Goal: Task Accomplishment & Management: Complete application form

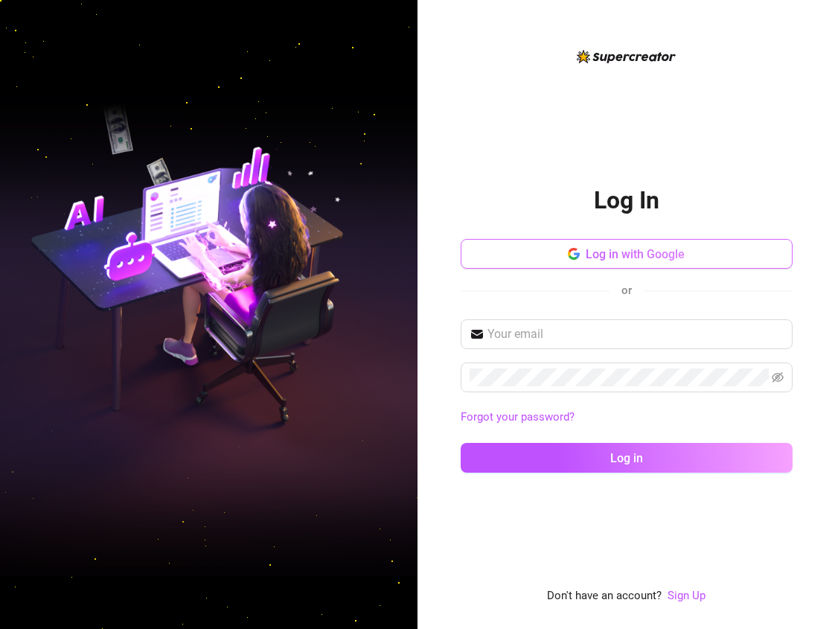
click at [618, 259] on span "Log in with Google" at bounding box center [635, 254] width 99 height 14
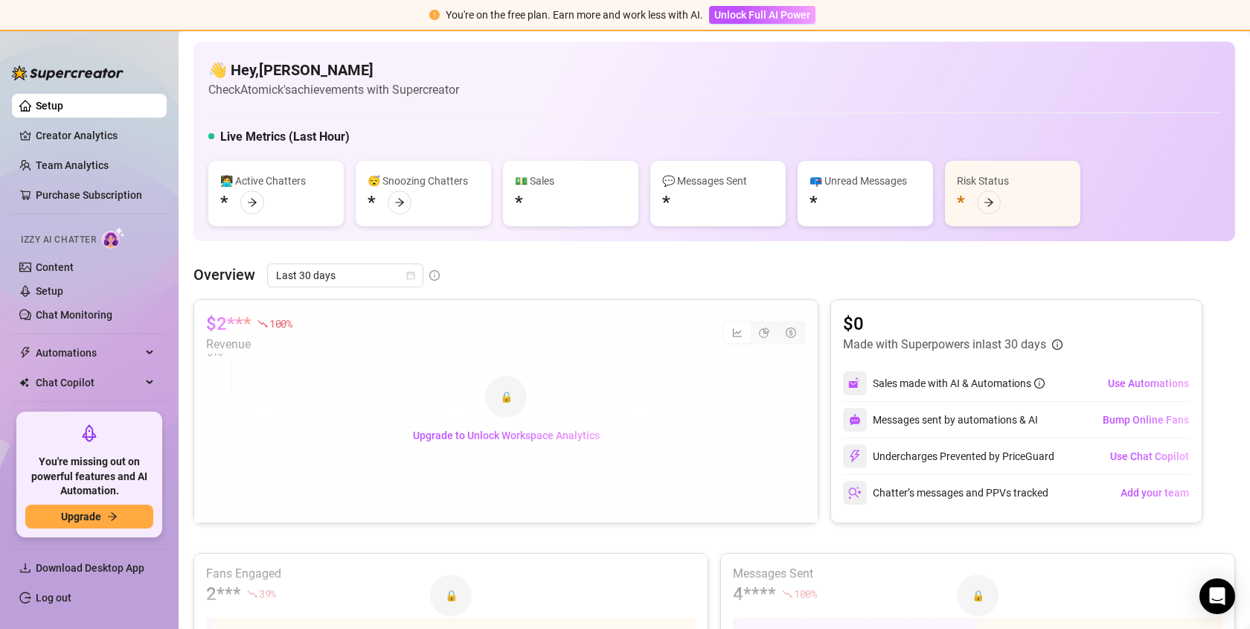
click at [214, 319] on div "🔒 Upgrade to Unlock Workspace Analytics" at bounding box center [506, 411] width 624 height 222
click at [50, 603] on link "Log out" at bounding box center [54, 598] width 36 height 12
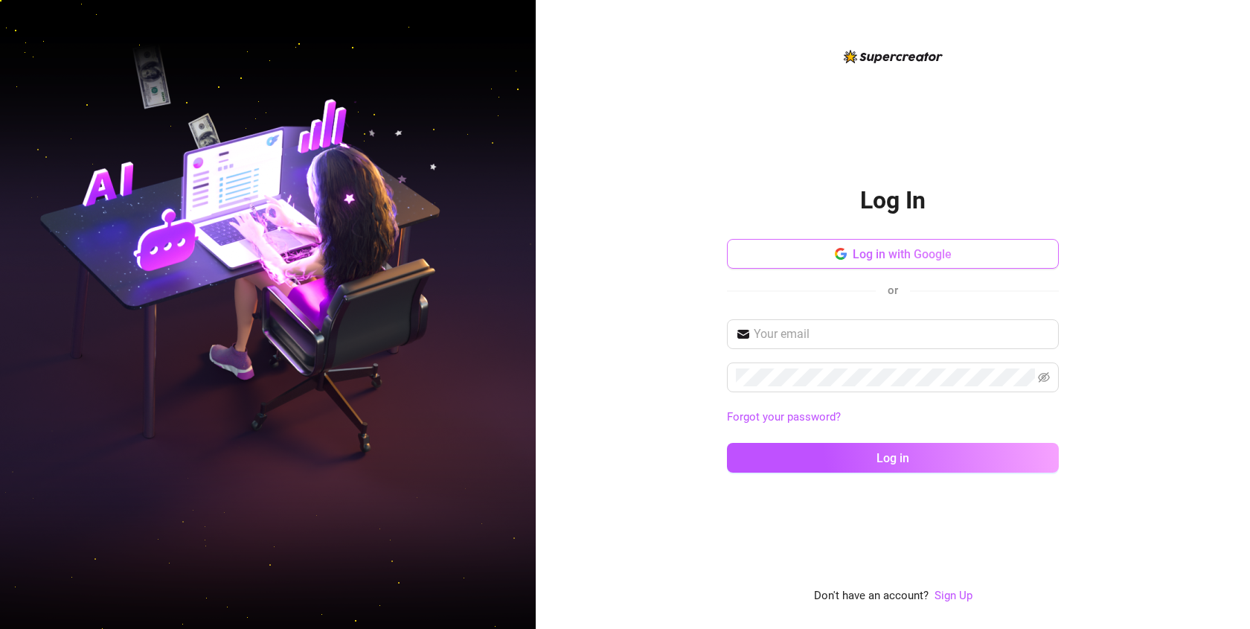
click at [877, 252] on span "Log in with Google" at bounding box center [902, 254] width 99 height 14
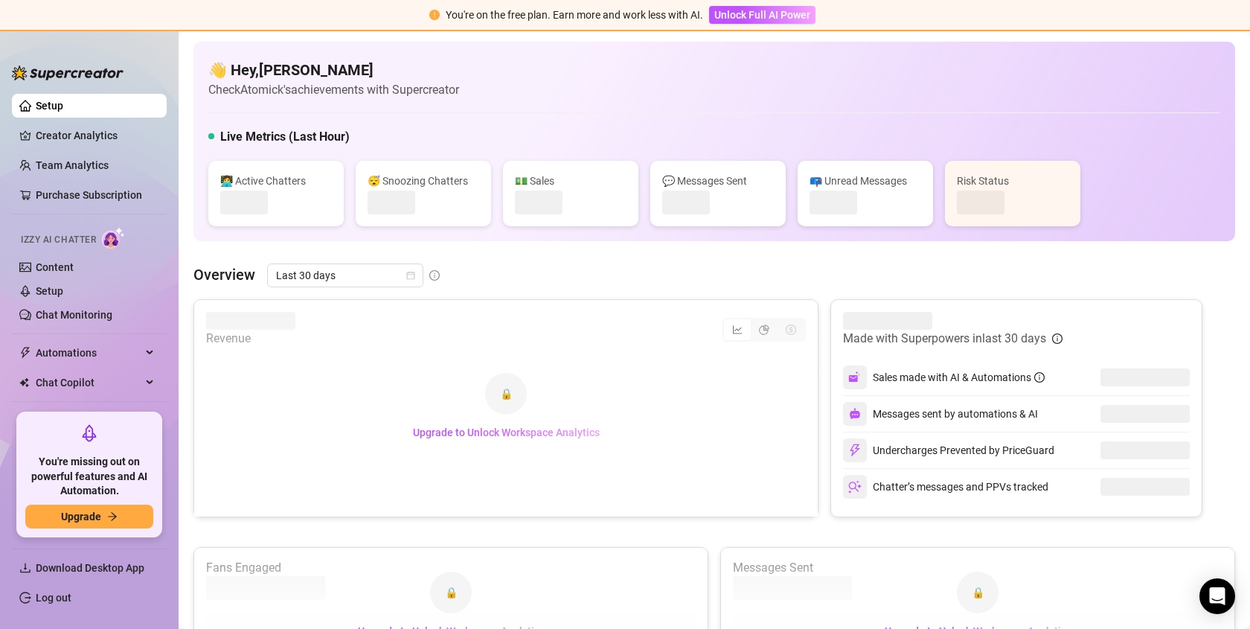
click at [547, 275] on div "Overview Last 30 days" at bounding box center [714, 275] width 1042 height 24
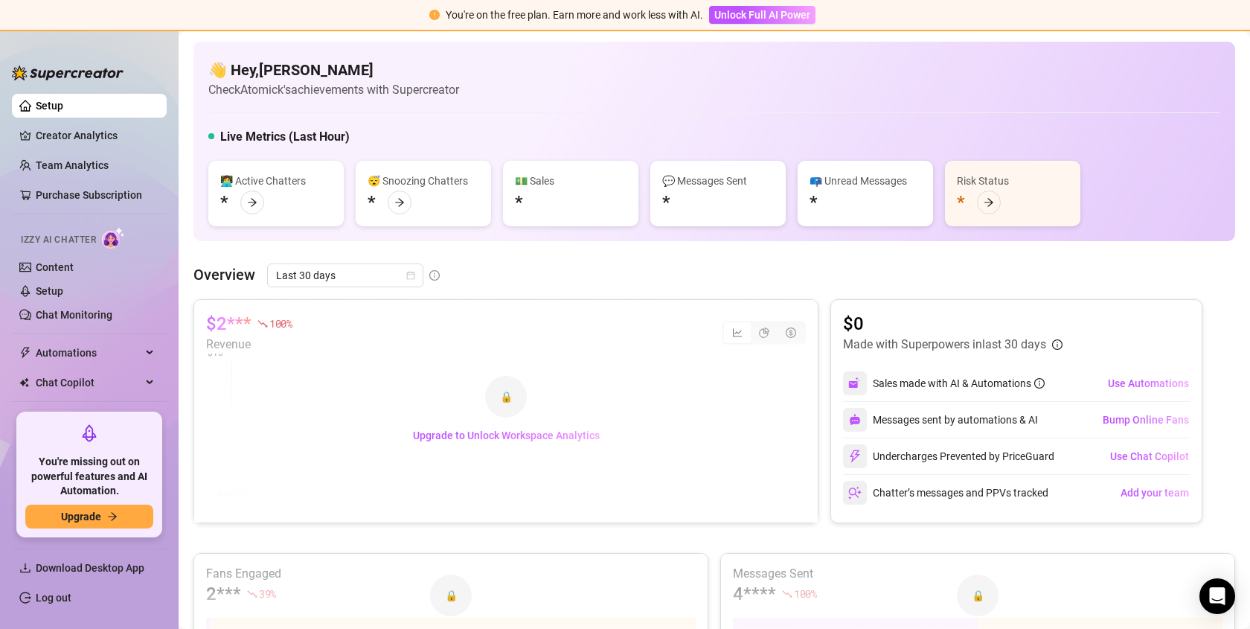
click at [41, 261] on link "Content" at bounding box center [55, 267] width 38 height 12
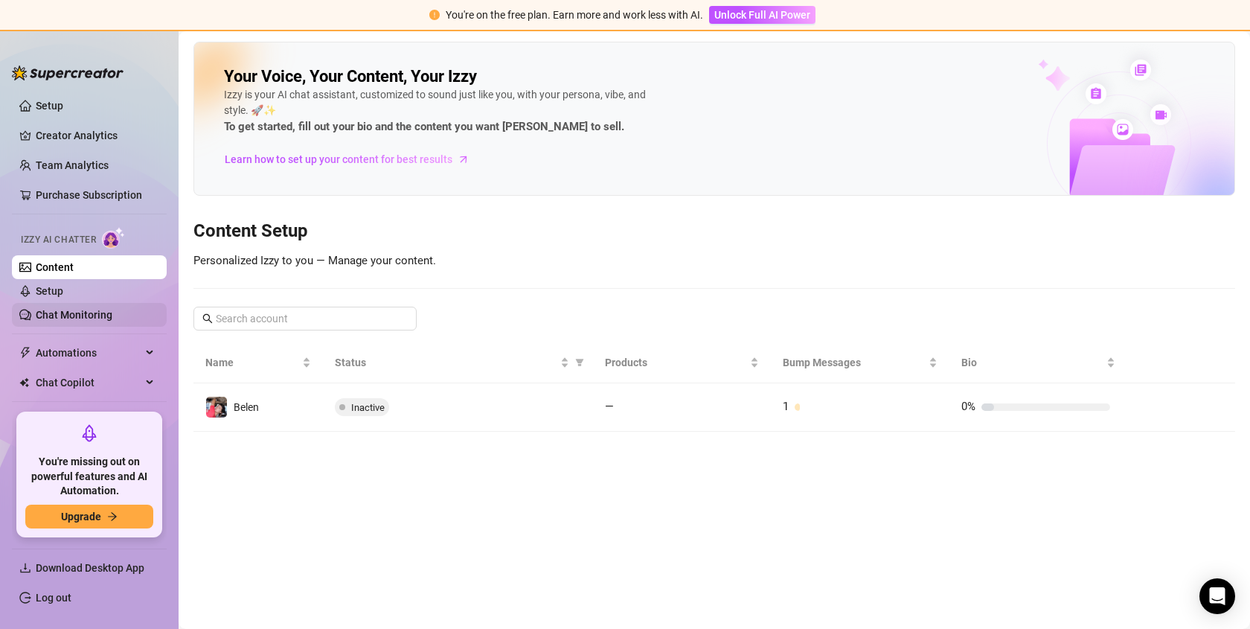
click at [68, 317] on link "Chat Monitoring" at bounding box center [74, 315] width 77 height 12
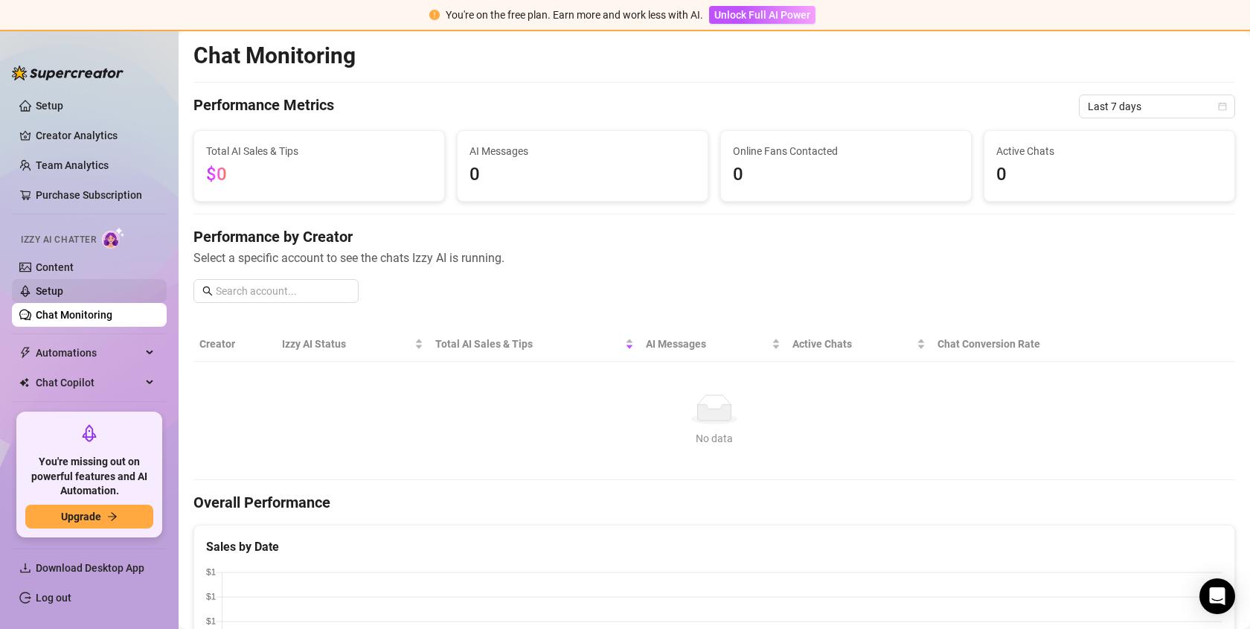
click at [63, 294] on link "Setup" at bounding box center [50, 291] width 28 height 12
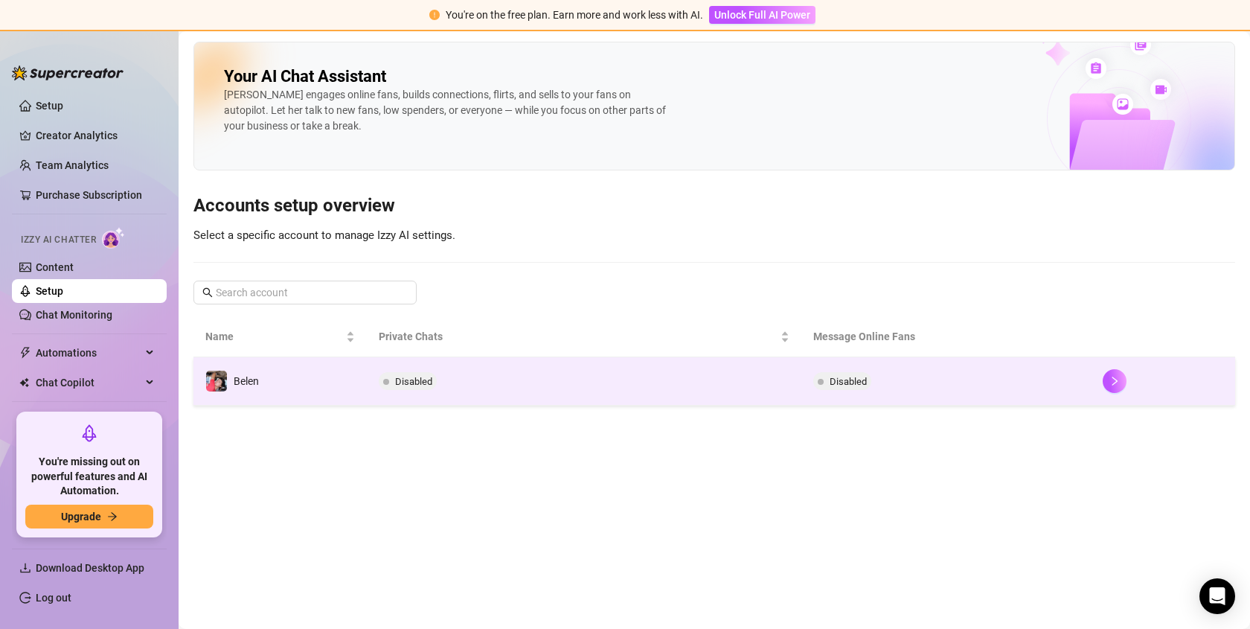
click at [516, 373] on td "Disabled" at bounding box center [584, 381] width 434 height 48
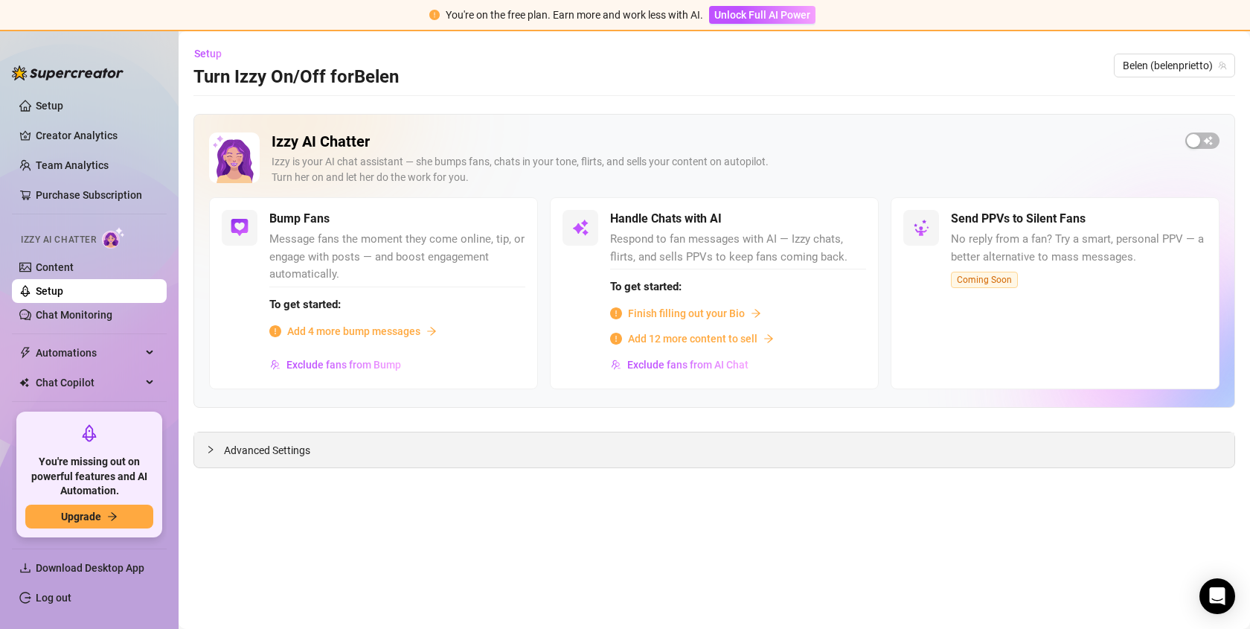
click at [279, 462] on div "Advanced Settings" at bounding box center [714, 449] width 1040 height 35
click at [74, 261] on link "Content" at bounding box center [55, 267] width 38 height 12
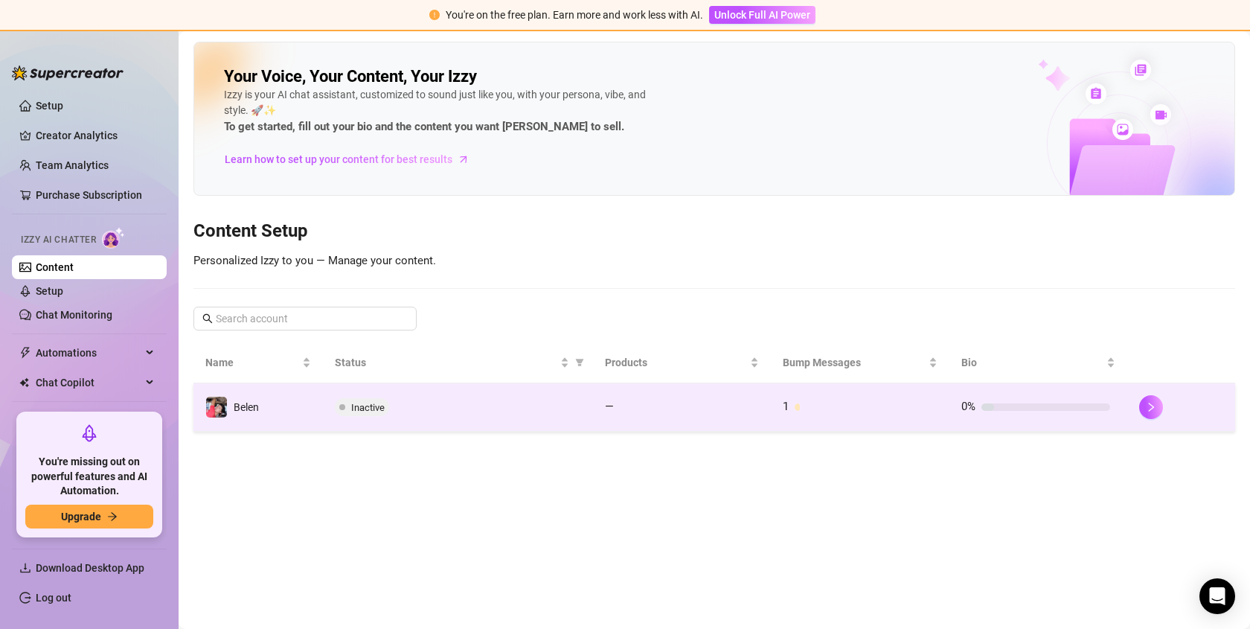
click at [288, 391] on td "Belen" at bounding box center [257, 407] width 129 height 48
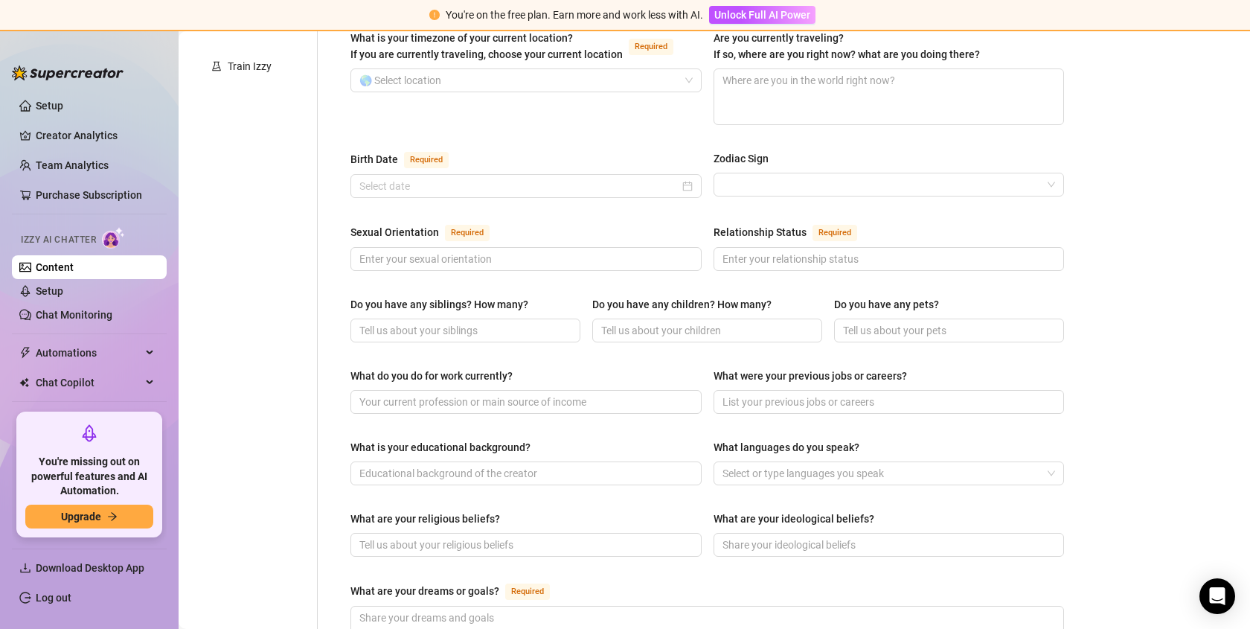
scroll to position [354, 0]
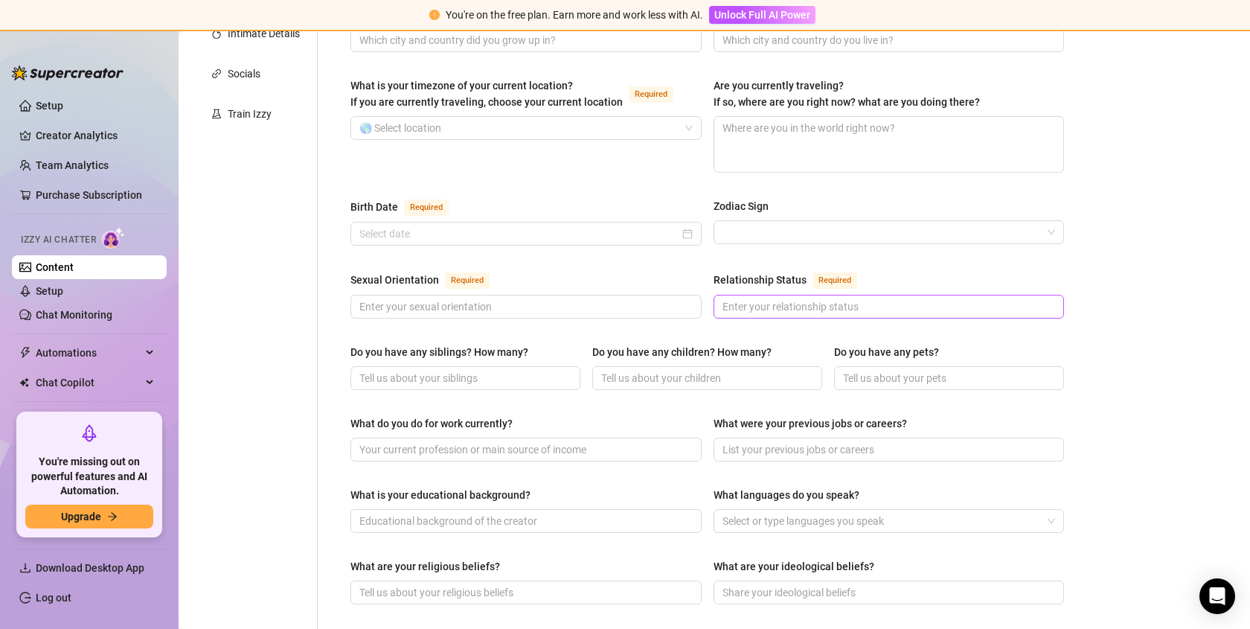
click at [801, 295] on span at bounding box center [889, 307] width 351 height 24
drag, startPoint x: 356, startPoint y: 234, endPoint x: 495, endPoint y: 251, distance: 139.5
click at [484, 248] on div "Name Required Nickname(s) Gender Required [DEMOGRAPHIC_DATA] [DEMOGRAPHIC_DATA]…" at bounding box center [707, 434] width 714 height 1202
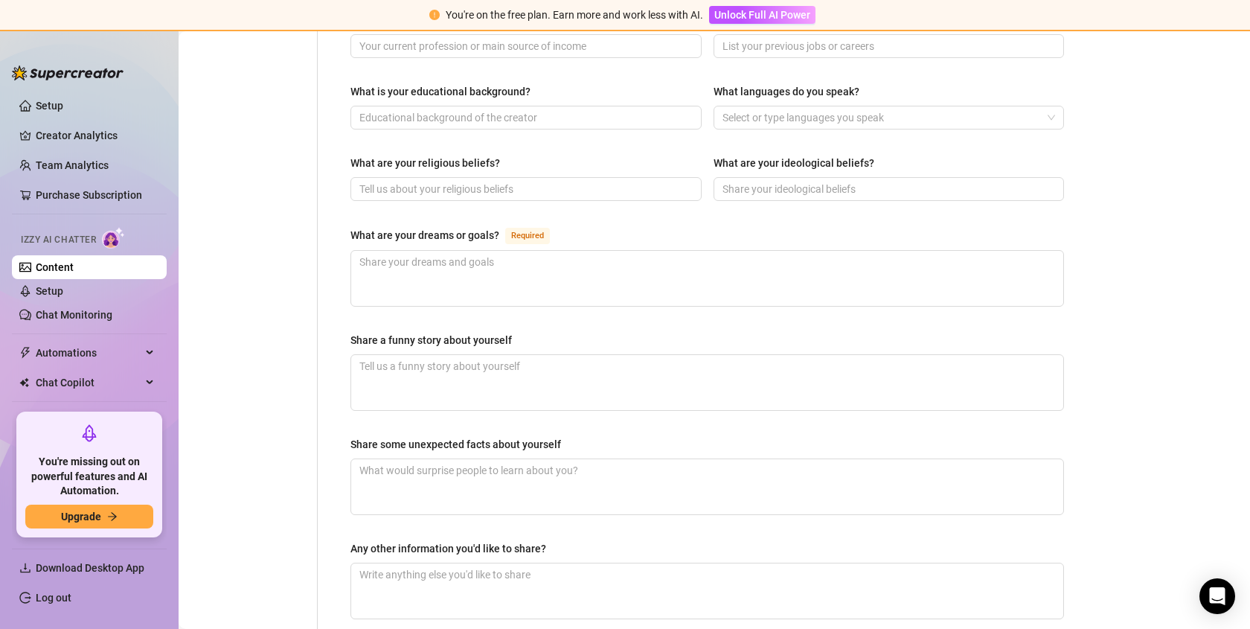
scroll to position [0, 0]
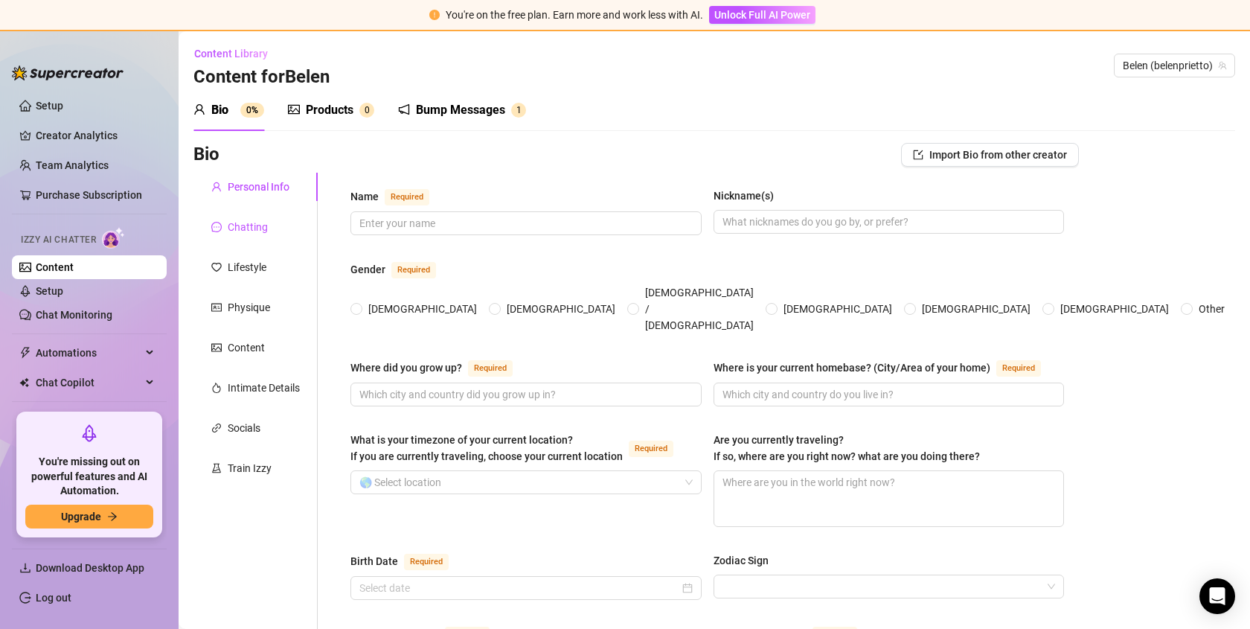
click at [265, 225] on div "Chatting" at bounding box center [248, 227] width 40 height 16
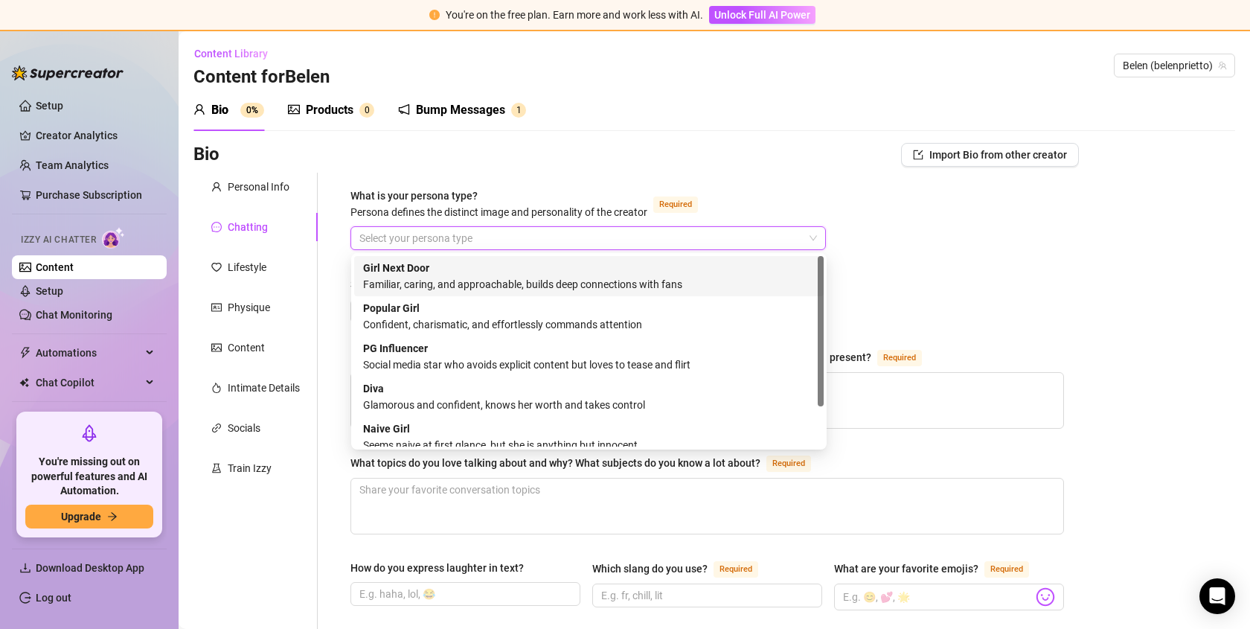
click at [452, 228] on input "What is your persona type? [PERSON_NAME] defines the distinct image and persona…" at bounding box center [581, 238] width 444 height 22
click at [424, 158] on div "Bio Import Bio from other creator" at bounding box center [635, 155] width 885 height 24
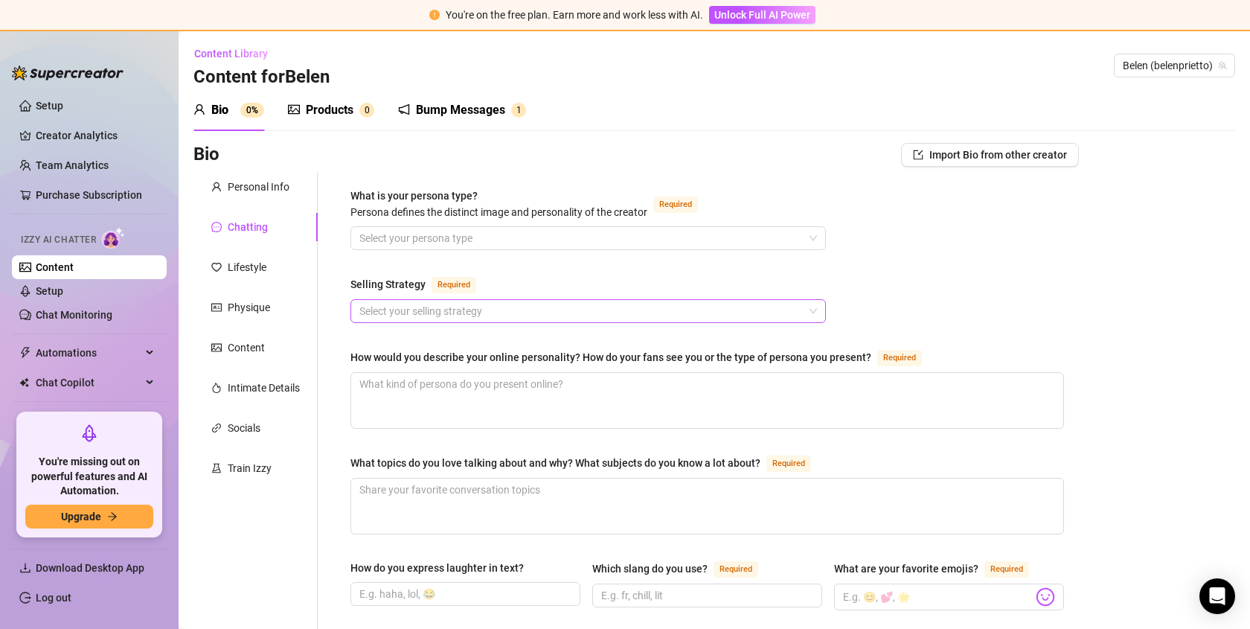
click at [418, 307] on input "Selling Strategy Required" at bounding box center [581, 311] width 444 height 22
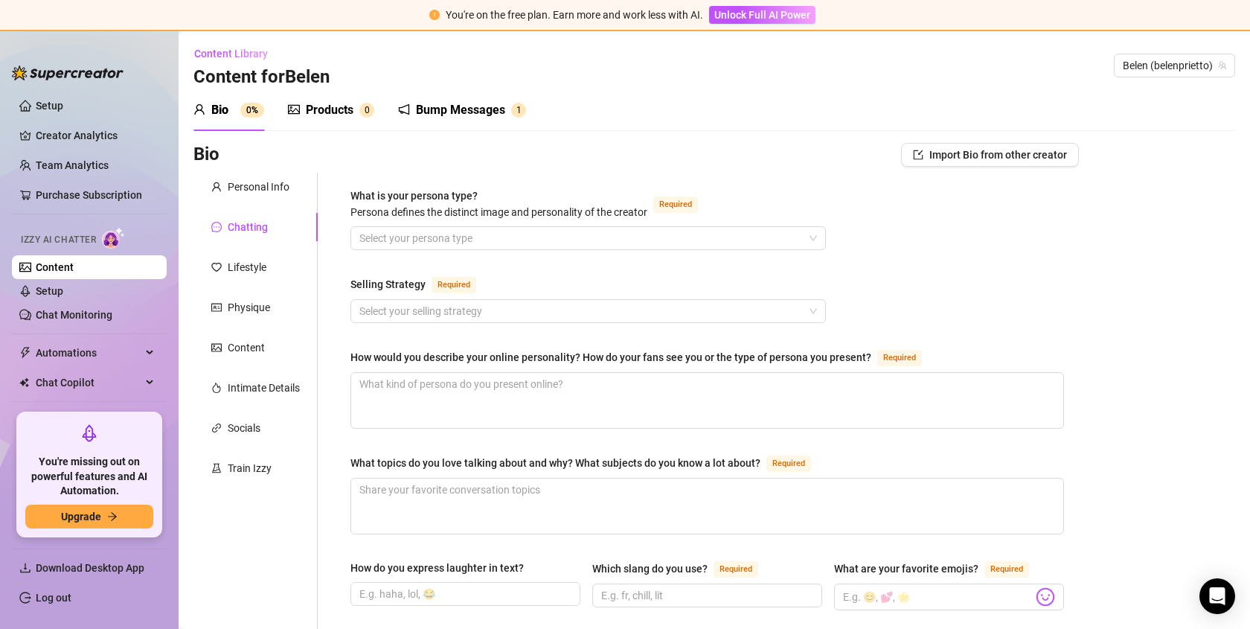
scroll to position [305, 0]
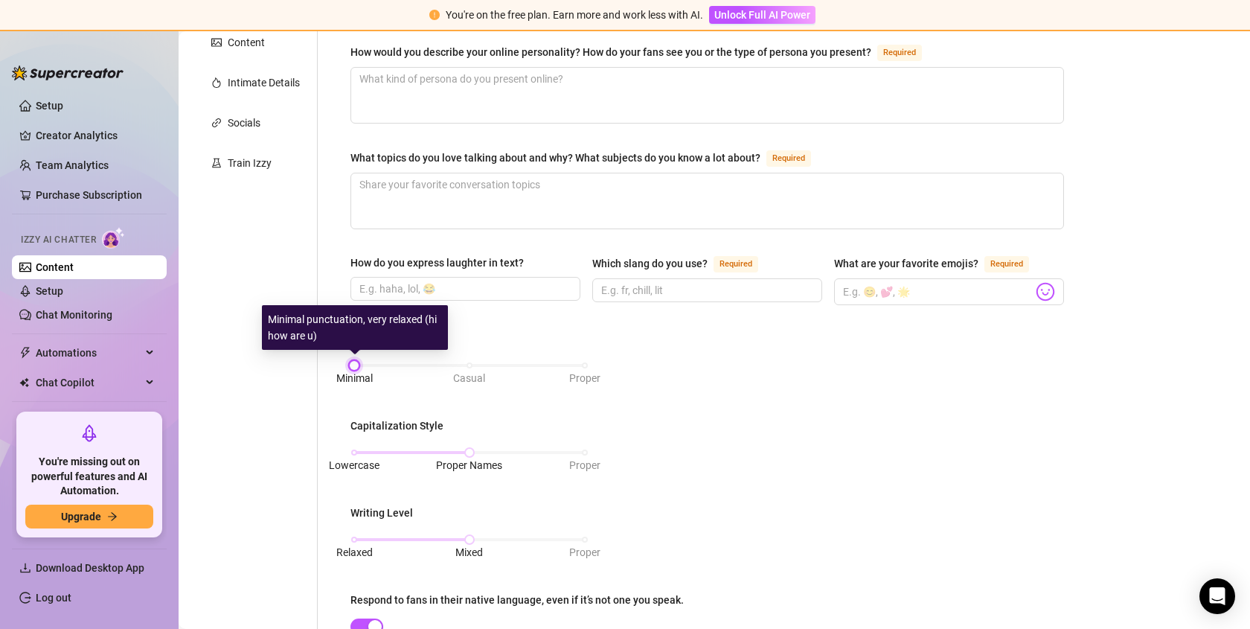
drag, startPoint x: 475, startPoint y: 364, endPoint x: 571, endPoint y: 338, distance: 100.2
click at [570, 338] on body "You're on the free plan. Earn more and work less with AI. Unlock Full AI Power …" at bounding box center [625, 314] width 1250 height 629
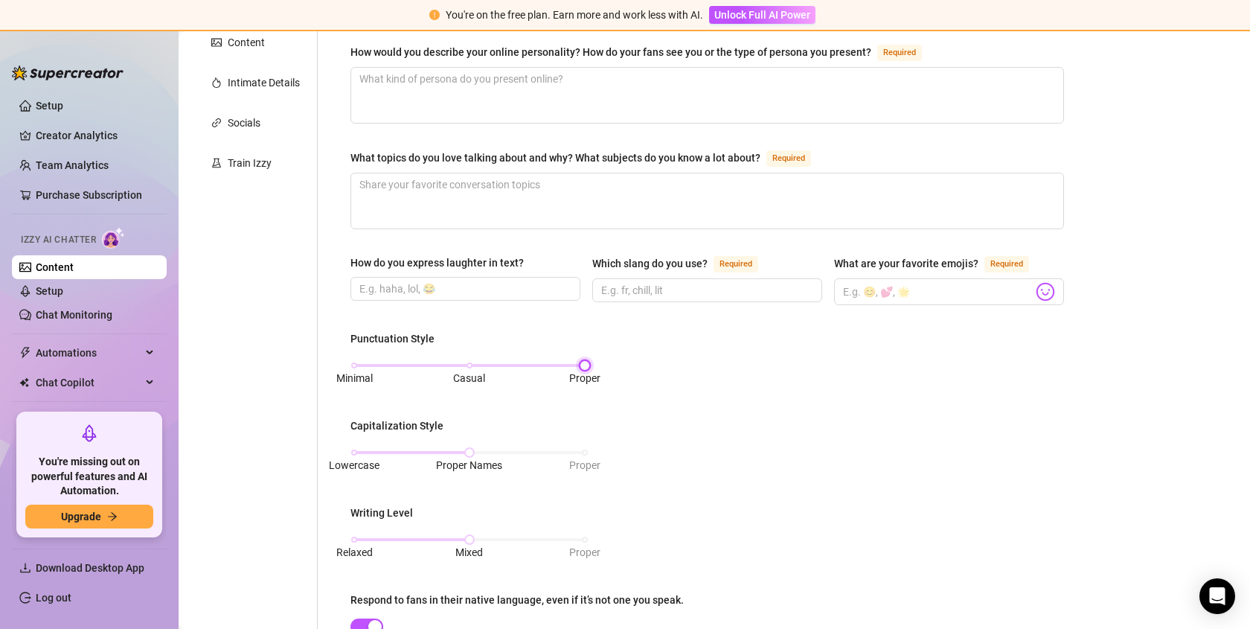
scroll to position [575, 0]
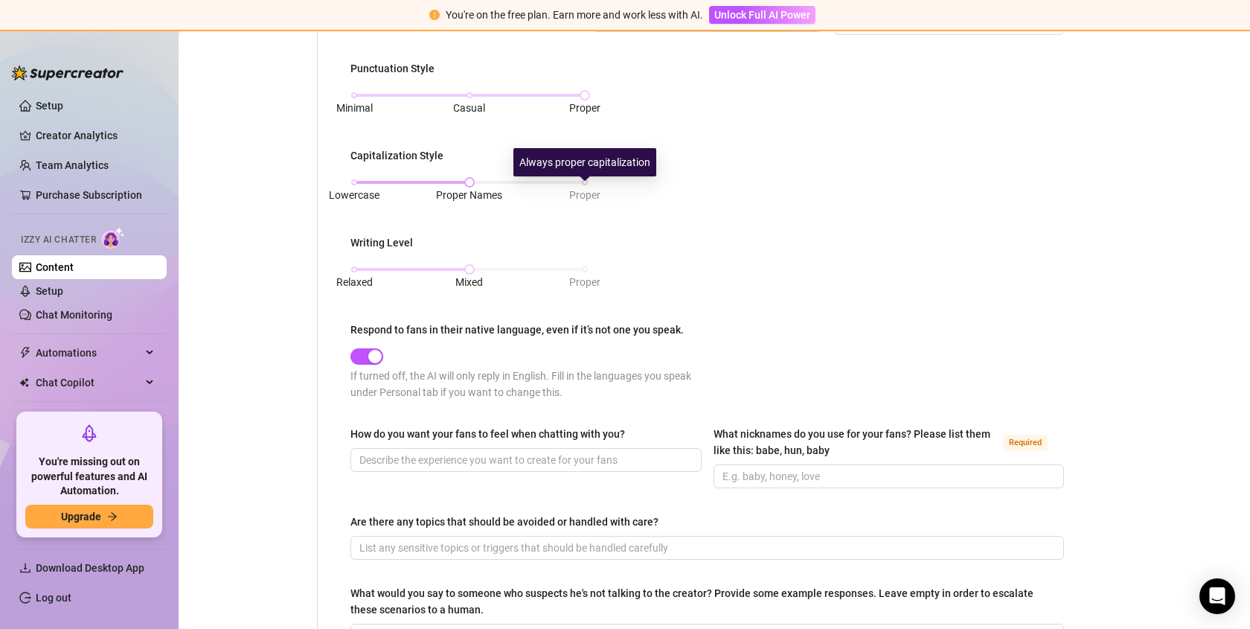
drag, startPoint x: 467, startPoint y: 188, endPoint x: 578, endPoint y: 188, distance: 110.9
click at [578, 187] on div "Lowercase Proper Names Proper" at bounding box center [469, 187] width 231 height 0
click at [581, 189] on span "Proper" at bounding box center [584, 195] width 31 height 12
click at [467, 180] on div "Lowercase Proper Names Proper" at bounding box center [469, 182] width 231 height 9
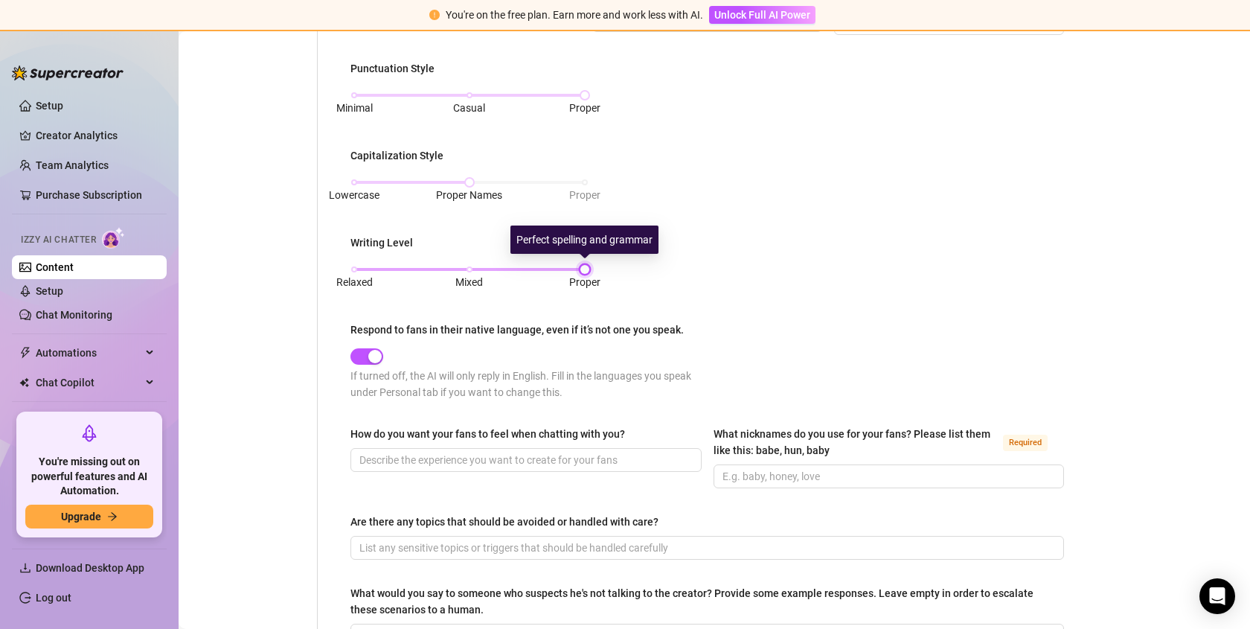
click at [585, 268] on div "Relaxed Mixed Proper" at bounding box center [469, 269] width 231 height 9
click at [481, 268] on div "Relaxed Mixed Proper" at bounding box center [469, 269] width 231 height 9
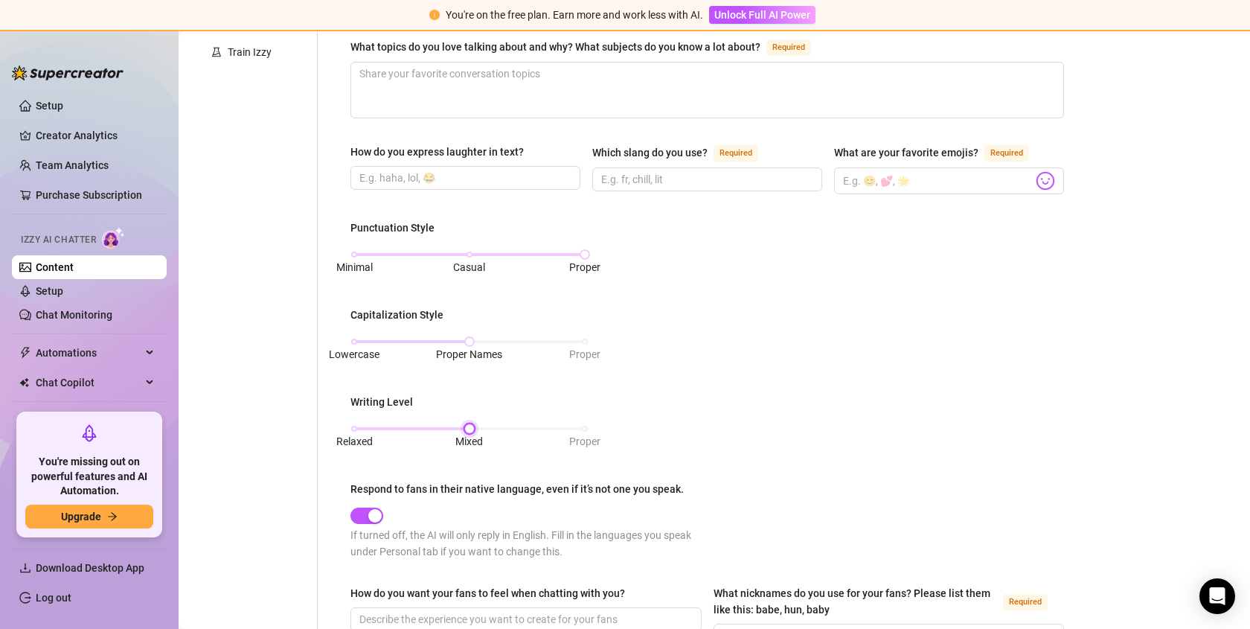
scroll to position [0, 0]
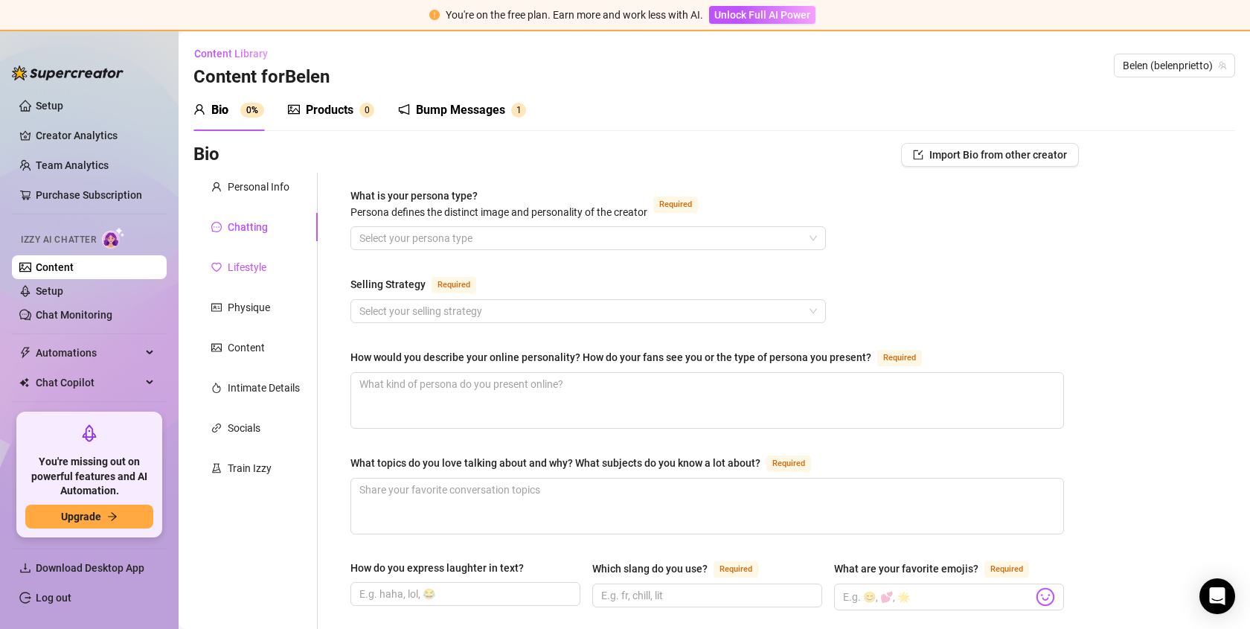
click at [231, 269] on div "Lifestyle" at bounding box center [247, 267] width 39 height 16
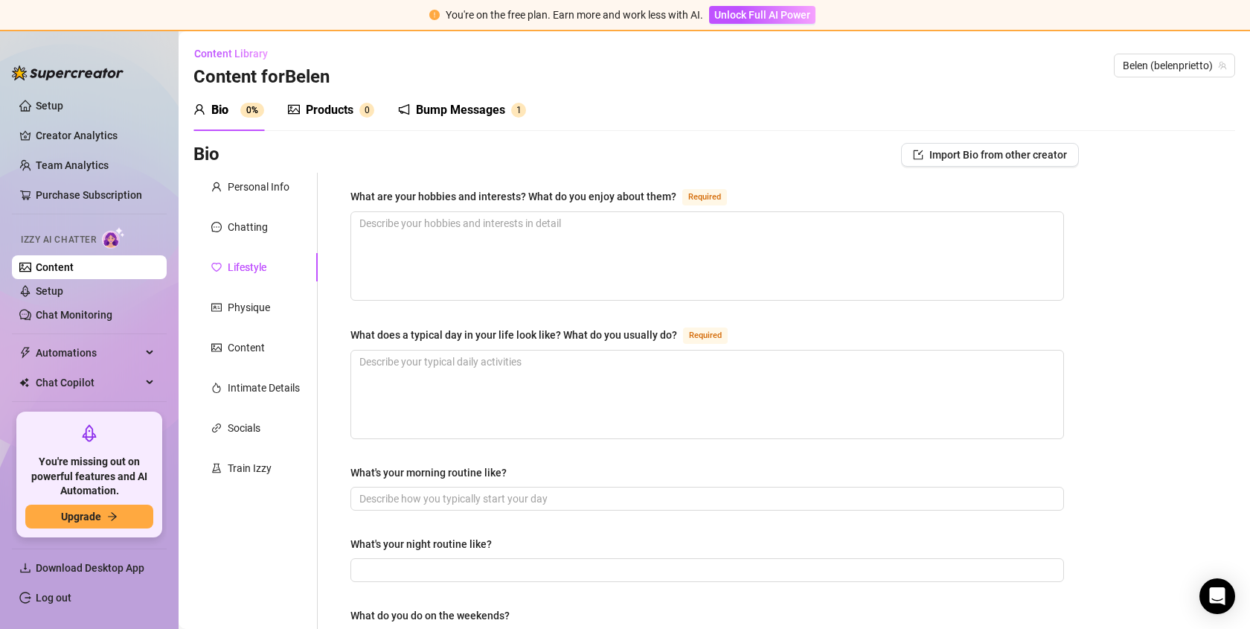
click at [523, 200] on div "What are your hobbies and interests? What do you enjoy about them?" at bounding box center [513, 196] width 326 height 16
click at [523, 212] on textarea "What are your hobbies and interests? What do you enjoy about them? Required" at bounding box center [707, 256] width 712 height 88
click at [523, 200] on div "What are your hobbies and interests? What do you enjoy about them?" at bounding box center [513, 196] width 326 height 16
click at [523, 212] on textarea "What are your hobbies and interests? What do you enjoy about them? Required" at bounding box center [707, 256] width 712 height 88
click at [523, 200] on div "What are your hobbies and interests? What do you enjoy about them?" at bounding box center [513, 196] width 326 height 16
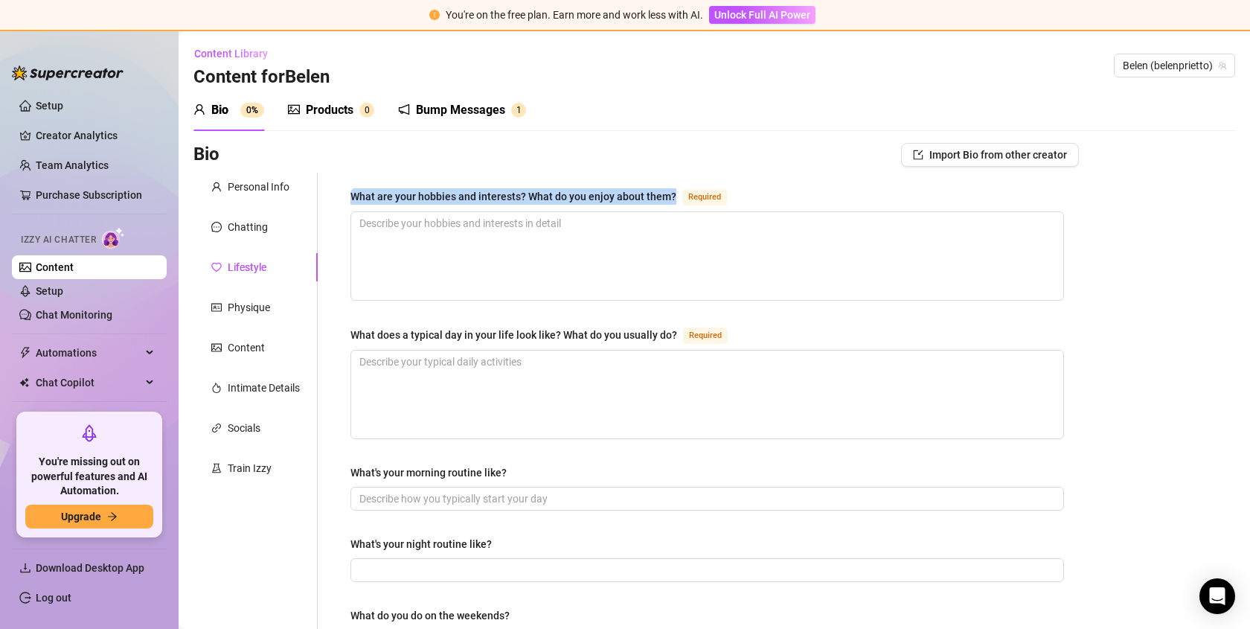
click at [523, 212] on textarea "What are your hobbies and interests? What do you enjoy about them? Required" at bounding box center [707, 256] width 712 height 88
click at [486, 197] on div "What are your hobbies and interests? What do you enjoy about them?" at bounding box center [513, 196] width 326 height 16
click at [486, 212] on textarea "What are your hobbies and interests? What do you enjoy about them? Required" at bounding box center [707, 256] width 712 height 88
click at [486, 196] on div "What are your hobbies and interests? What do you enjoy about them?" at bounding box center [513, 196] width 326 height 16
click at [486, 212] on textarea "What are your hobbies and interests? What do you enjoy about them? Required" at bounding box center [707, 256] width 712 height 88
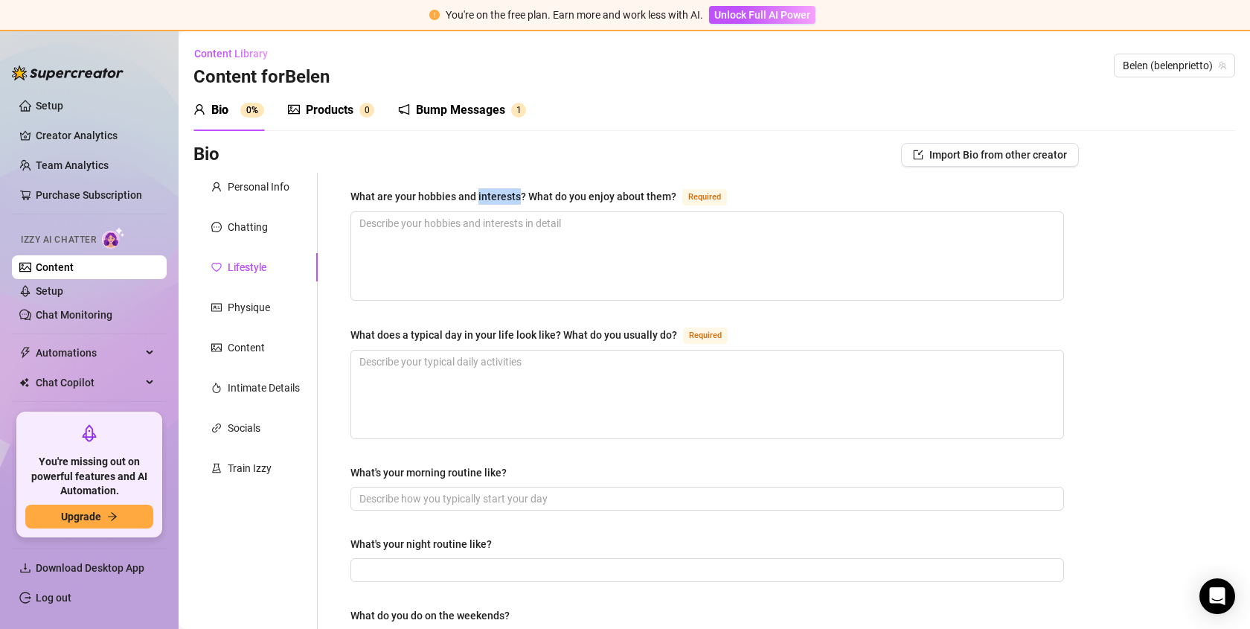
click at [486, 196] on div "What are your hobbies and interests? What do you enjoy about them?" at bounding box center [513, 196] width 326 height 16
click at [486, 212] on textarea "What are your hobbies and interests? What do you enjoy about them? Required" at bounding box center [707, 256] width 712 height 88
click at [486, 196] on div "What are your hobbies and interests? What do you enjoy about them?" at bounding box center [513, 196] width 326 height 16
click at [486, 212] on textarea "What are your hobbies and interests? What do you enjoy about them? Required" at bounding box center [707, 256] width 712 height 88
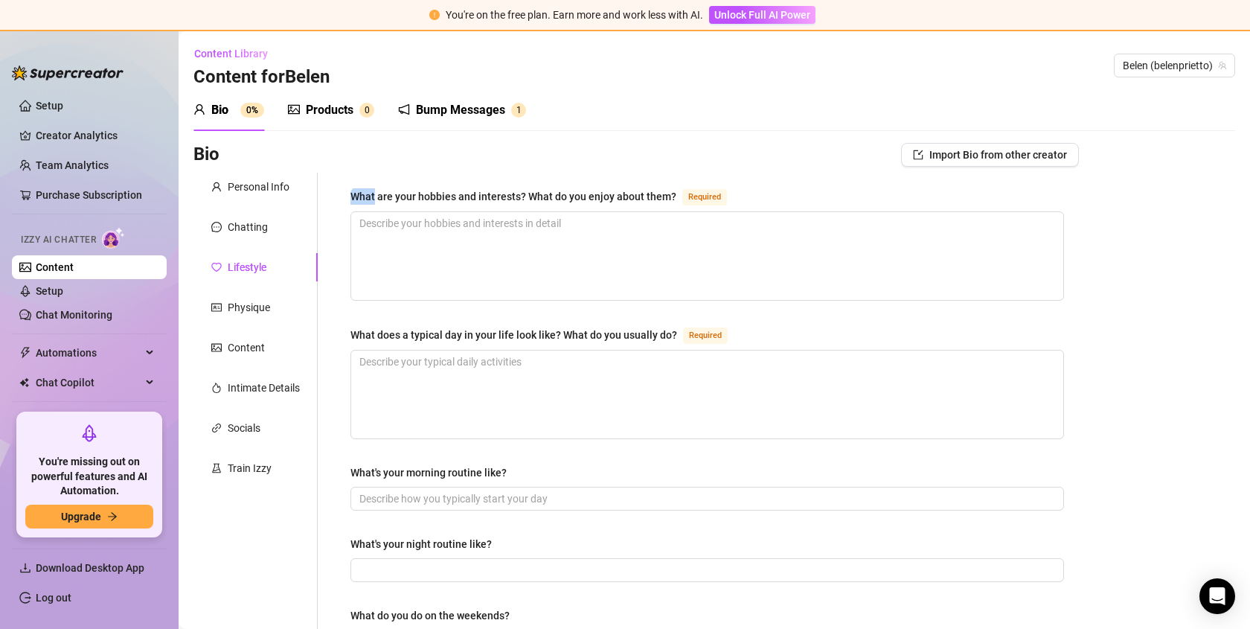
drag, startPoint x: 722, startPoint y: 191, endPoint x: 339, endPoint y: 188, distance: 384.0
click at [263, 299] on div "Physique" at bounding box center [249, 307] width 42 height 16
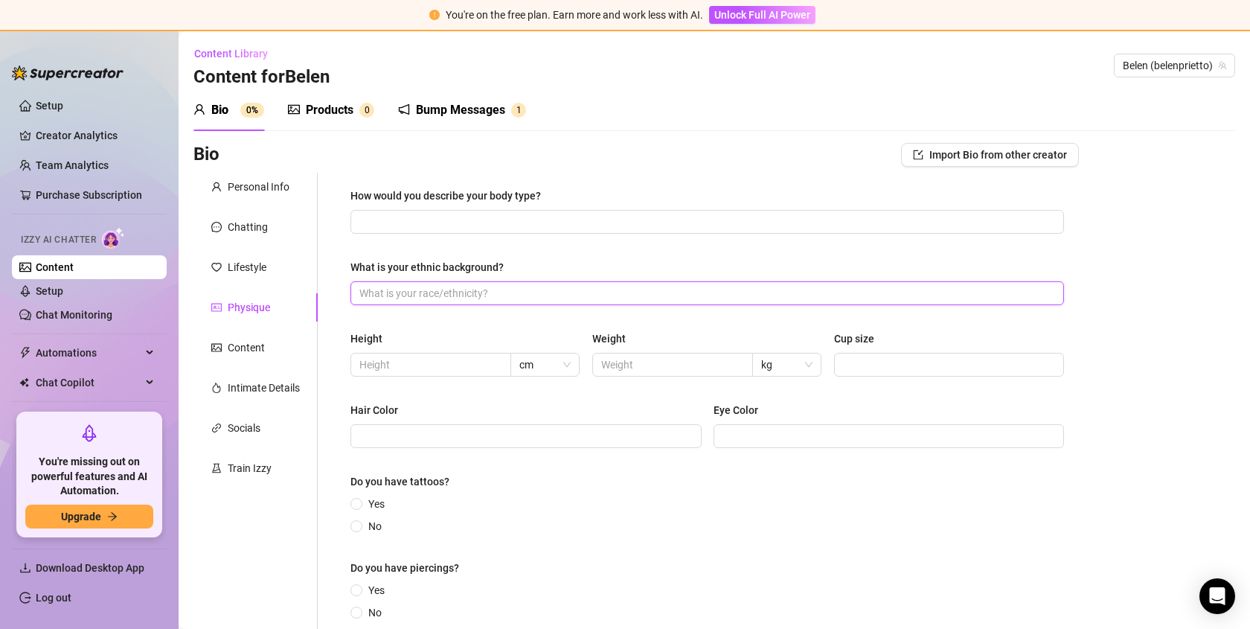
click at [591, 289] on input "What is your ethnic background?" at bounding box center [705, 293] width 693 height 16
click at [566, 272] on div "What is your ethnic background?" at bounding box center [707, 270] width 714 height 22
click at [565, 272] on div "What is your ethnic background?" at bounding box center [707, 270] width 714 height 22
click at [239, 344] on div "Content" at bounding box center [246, 347] width 37 height 16
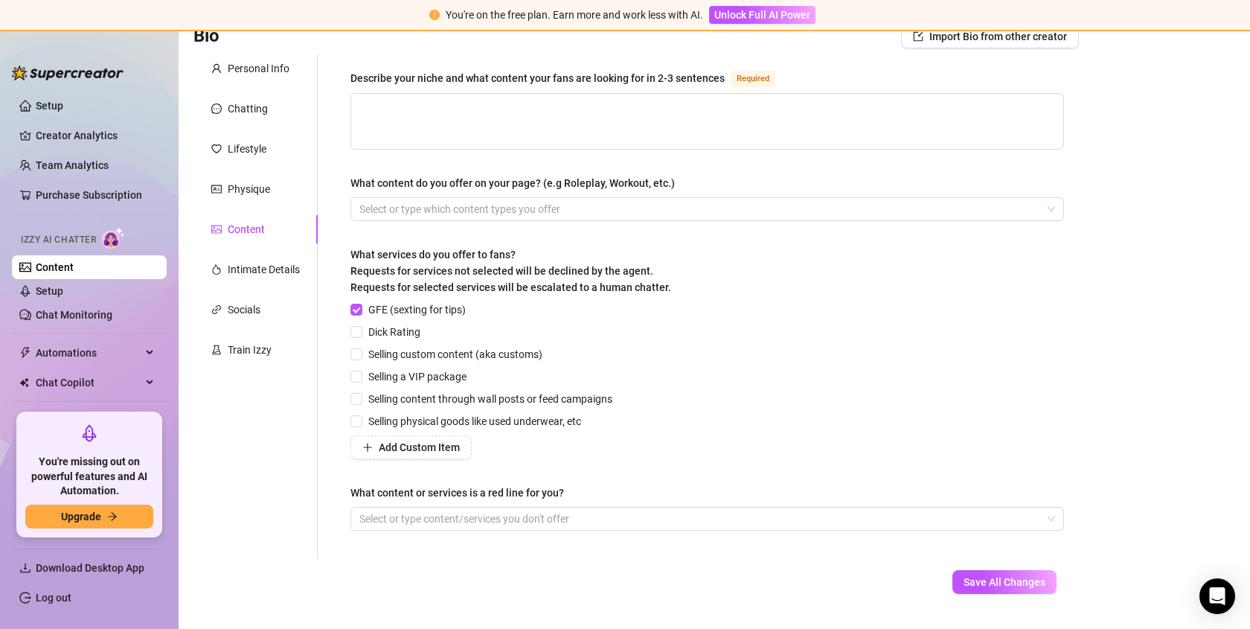
scroll to position [153, 0]
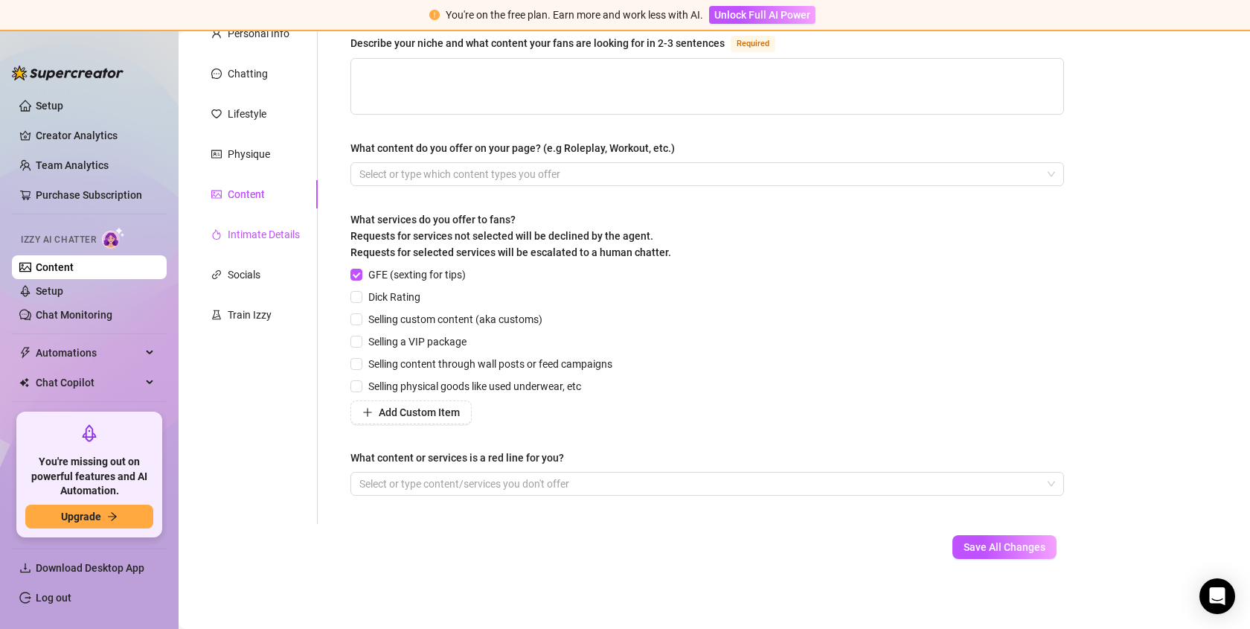
click at [254, 239] on div "Intimate Details" at bounding box center [264, 234] width 72 height 16
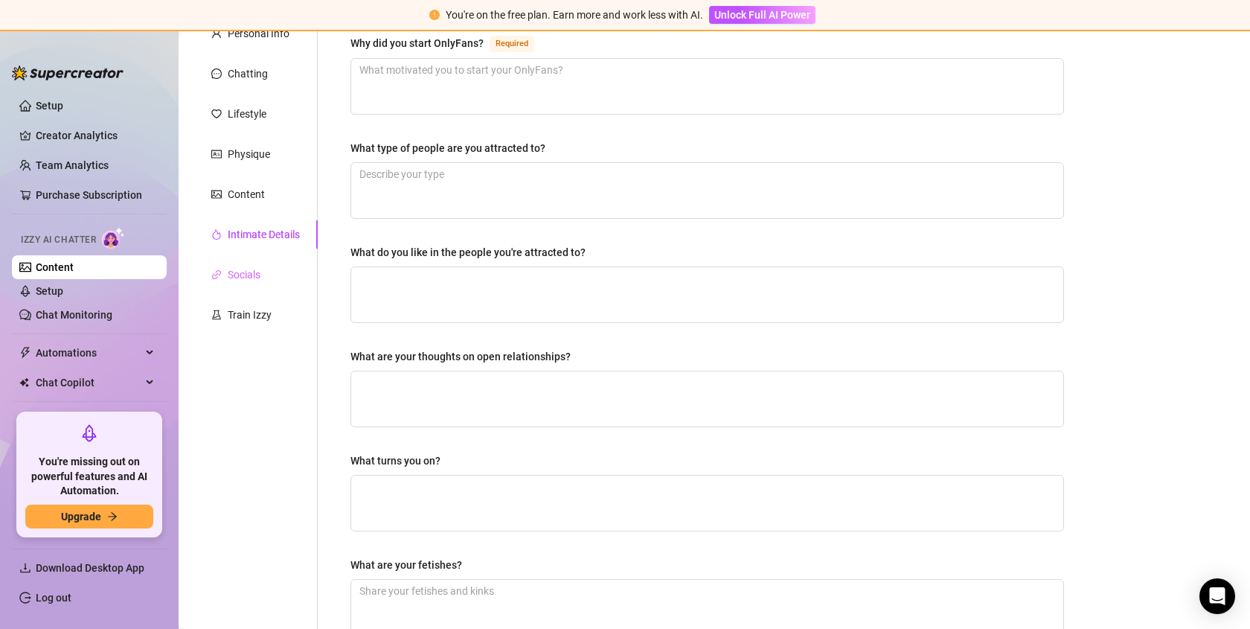
click at [241, 283] on div "Socials" at bounding box center [255, 274] width 124 height 28
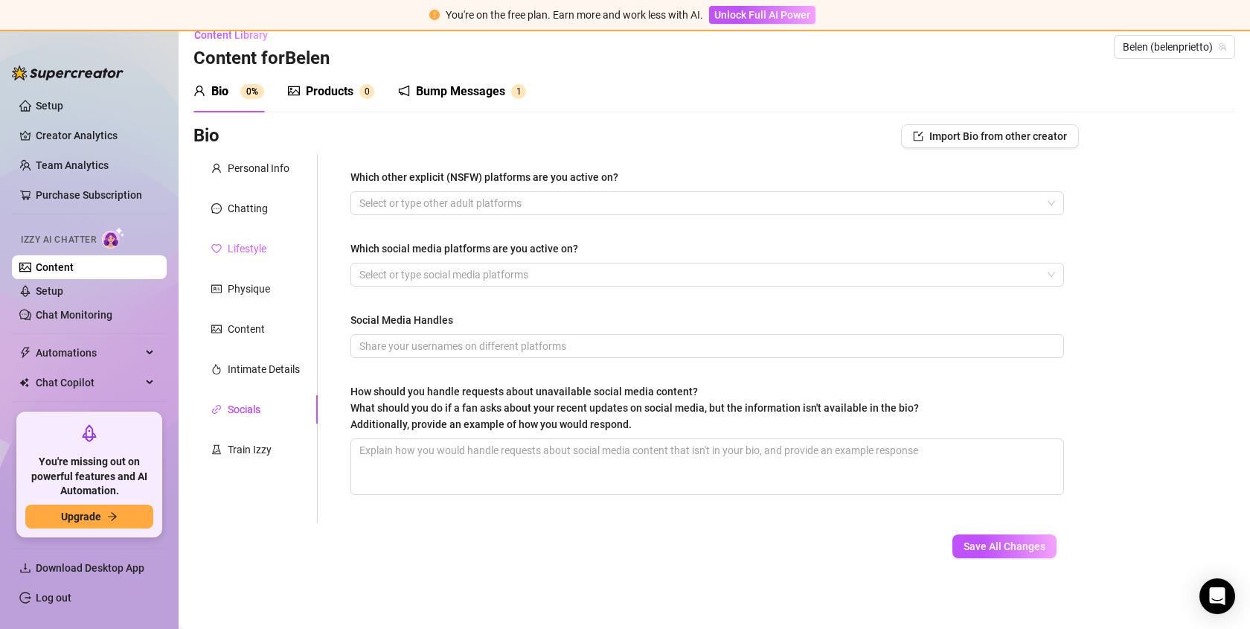
scroll to position [19, 0]
click at [239, 228] on div "Personal Info Chatting Lifestyle Physique Content Intimate Details Socials Trai…" at bounding box center [255, 338] width 124 height 369
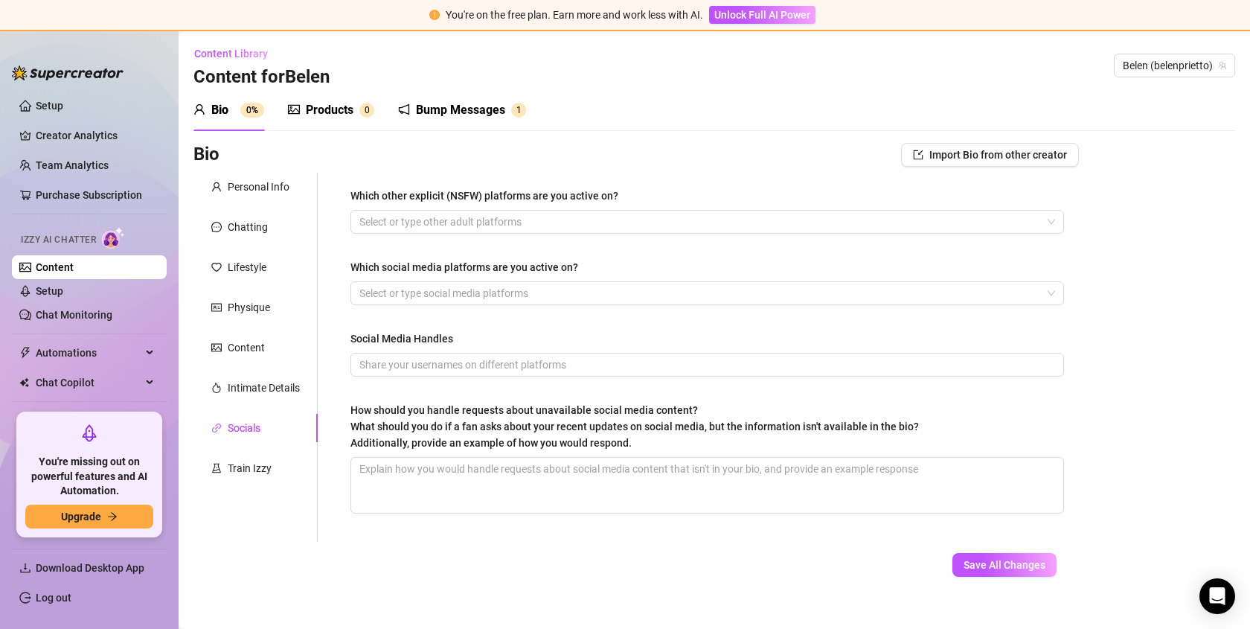
click at [324, 114] on div "Products" at bounding box center [330, 110] width 48 height 18
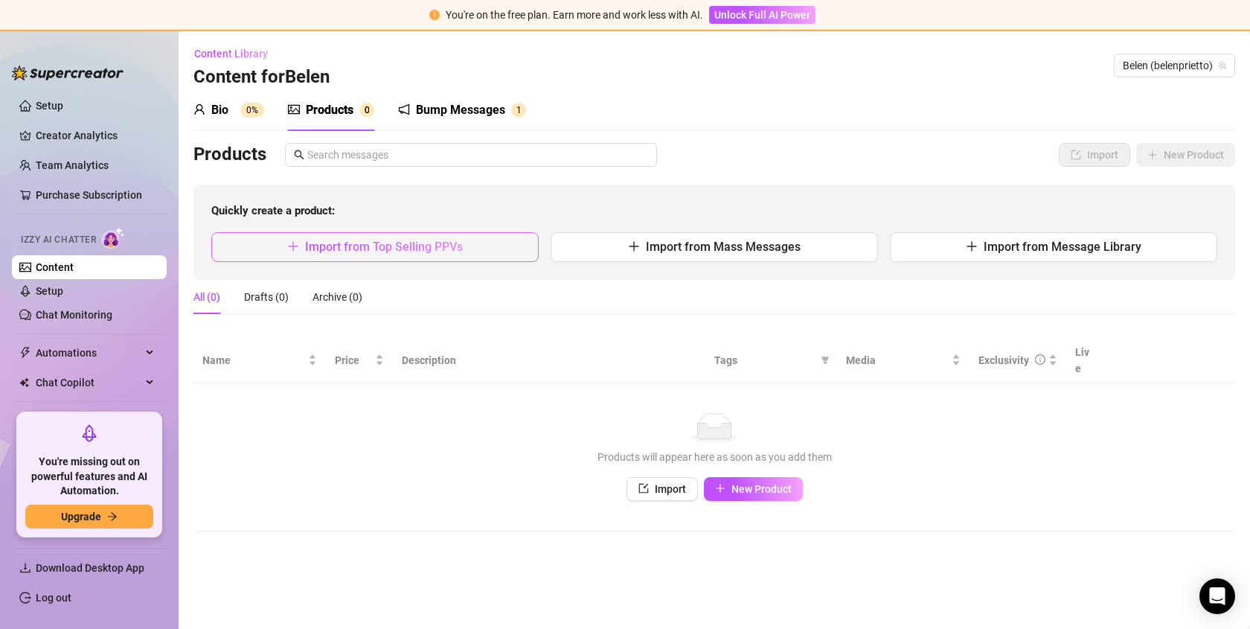
click at [298, 242] on icon "plus" at bounding box center [293, 246] width 12 height 12
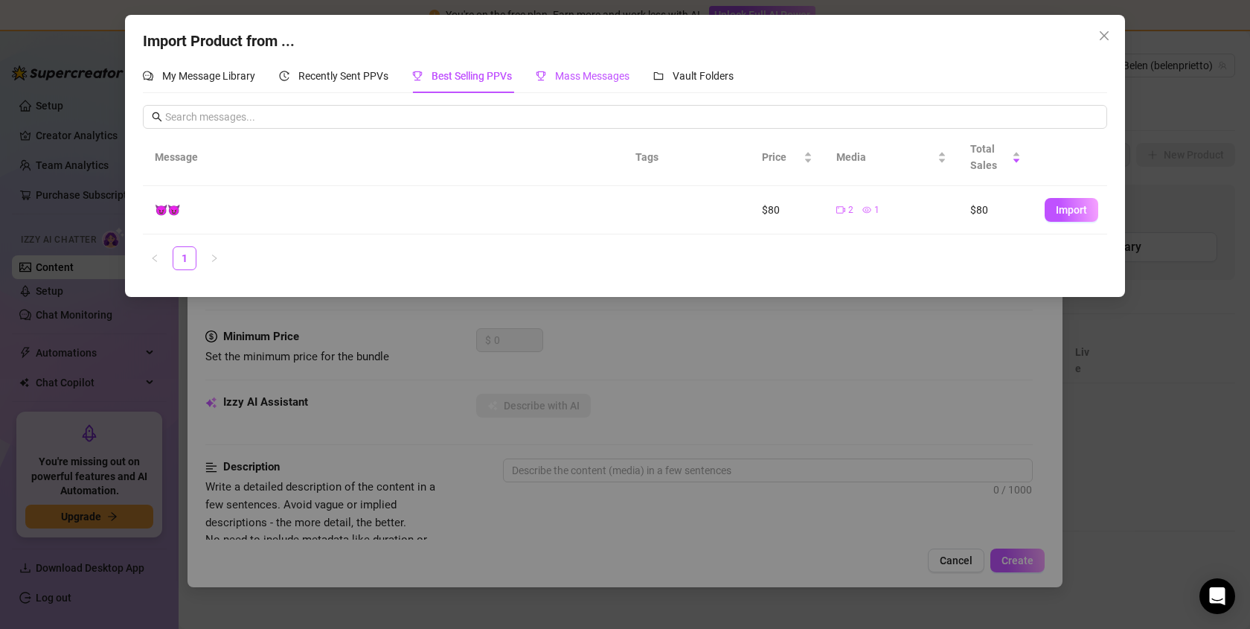
click at [561, 78] on span "Mass Messages" at bounding box center [592, 76] width 74 height 12
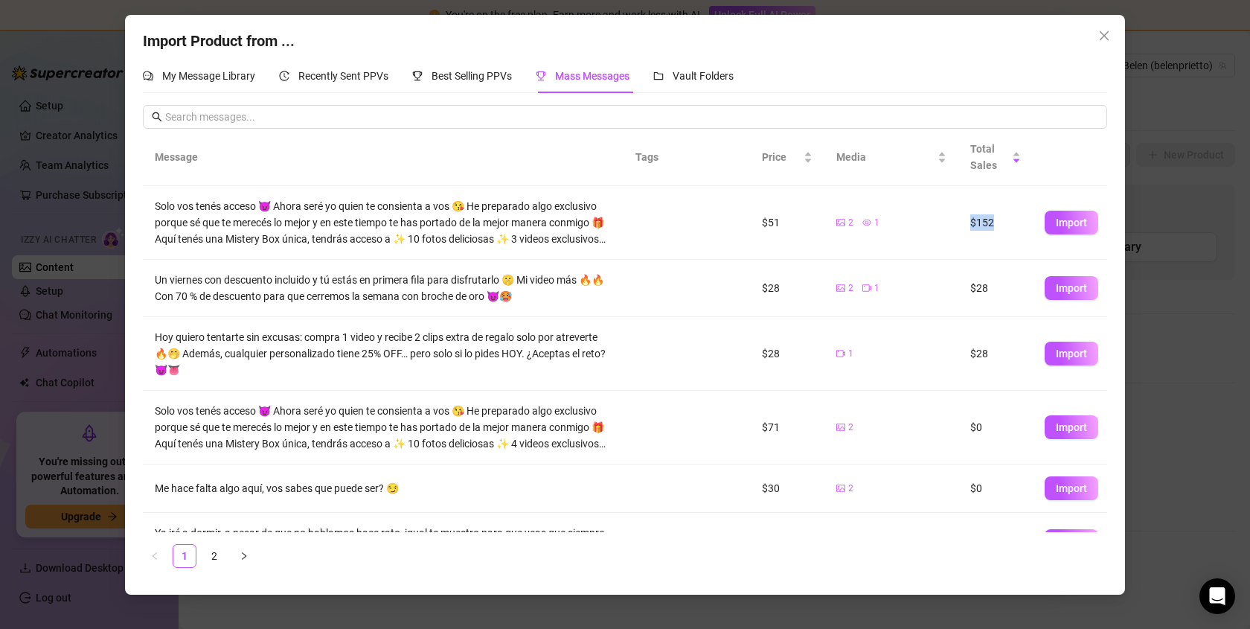
drag, startPoint x: 1021, startPoint y: 227, endPoint x: 920, endPoint y: 227, distance: 101.2
click at [920, 227] on tr "Solo vos tenés acceso 😈 Ahora seré yo quien te consienta a vos 😘 He preparado a…" at bounding box center [625, 223] width 964 height 74
click at [1054, 215] on button "Import" at bounding box center [1072, 223] width 54 height 24
type textarea "Solo vos tenés acceso 😈 Ahora seré yo quien te consienta a vos 😘 He preparado a…"
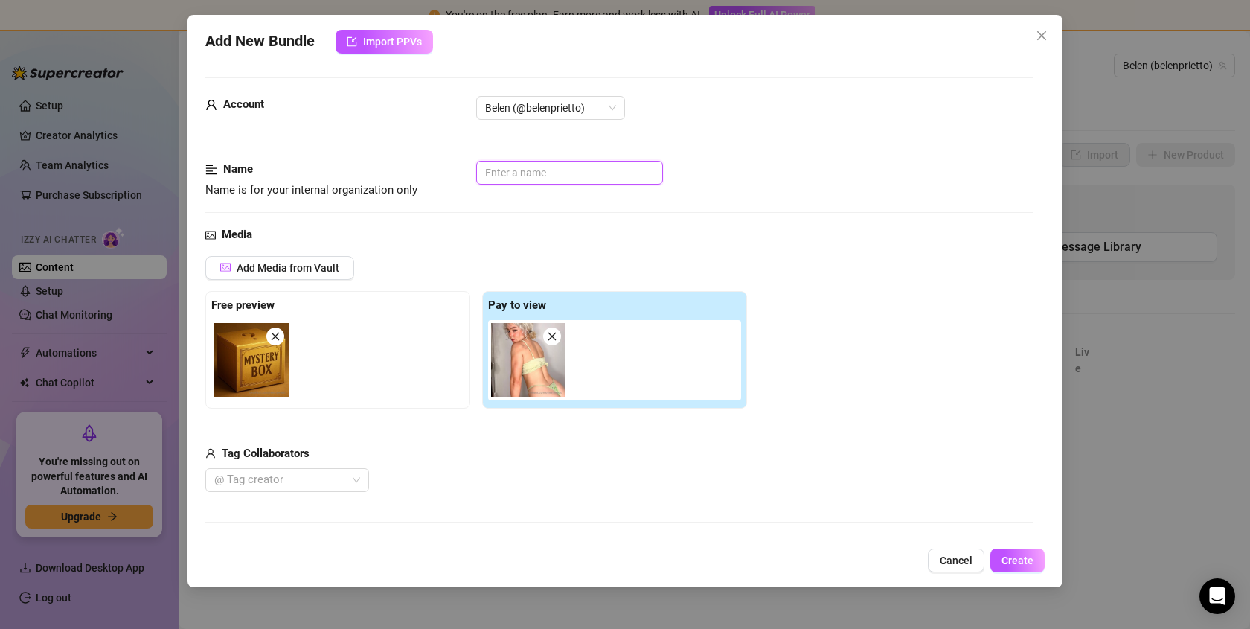
click at [523, 172] on input "text" at bounding box center [569, 173] width 187 height 24
click at [1039, 565] on button "Create" at bounding box center [1017, 560] width 54 height 24
click at [519, 183] on input "text" at bounding box center [569, 173] width 187 height 24
type input "sadsdasd"
click at [1023, 568] on button "Create" at bounding box center [1017, 560] width 54 height 24
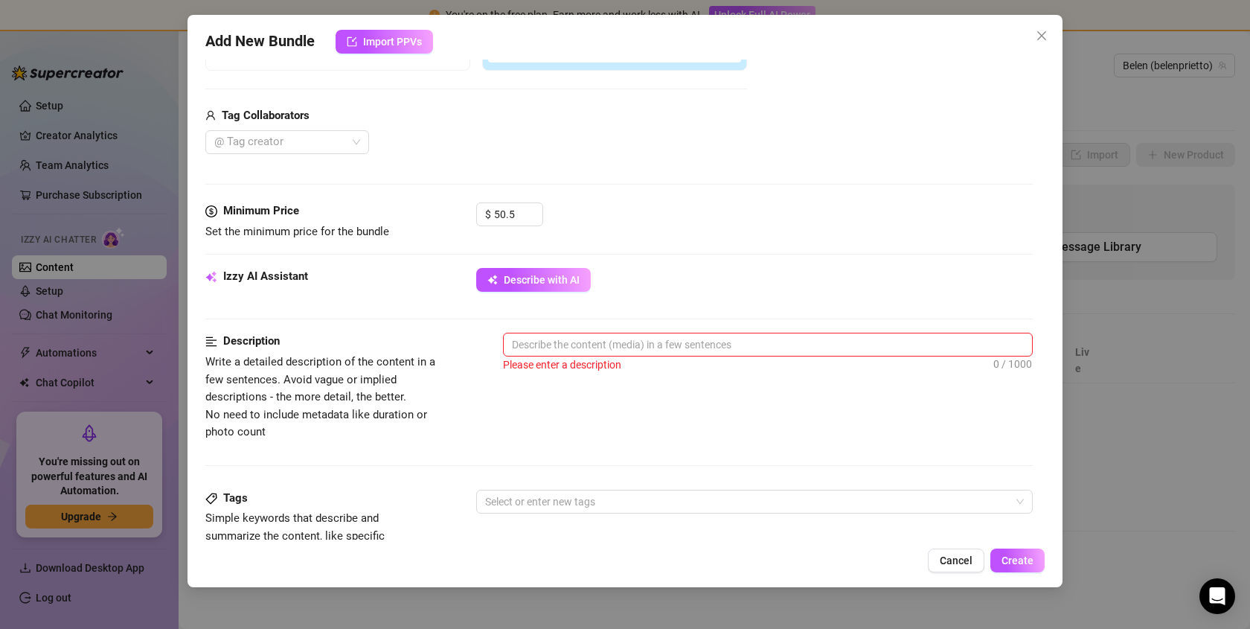
scroll to position [380, 0]
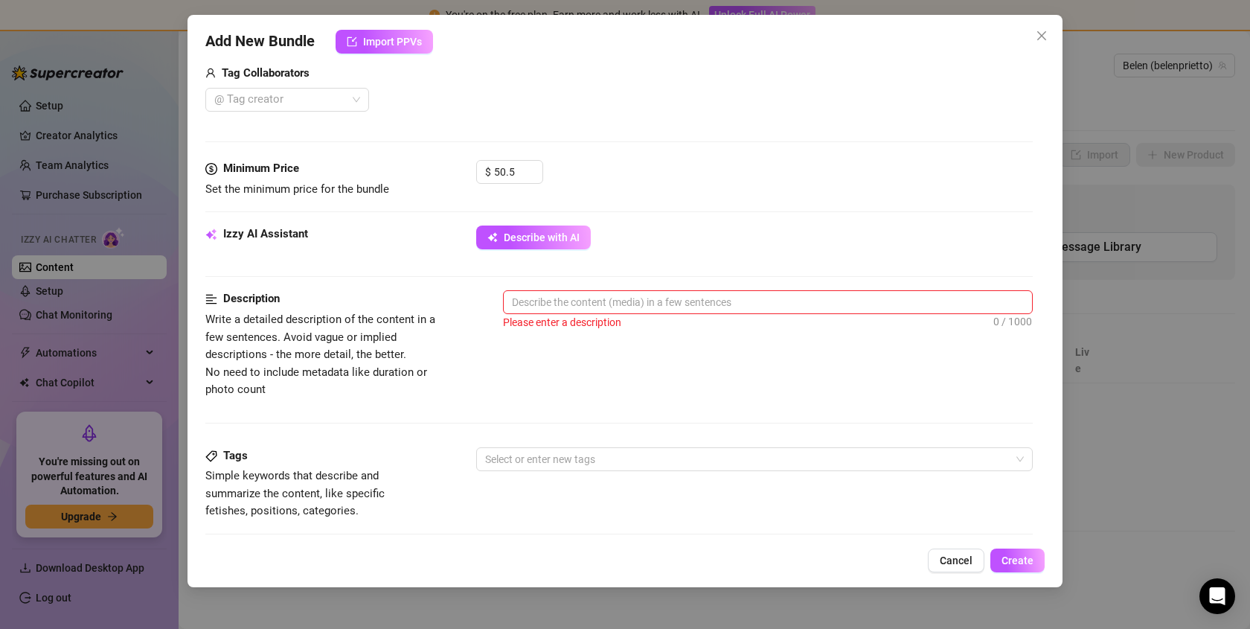
click at [560, 288] on div "Izzy AI Assistant Describe with AI" at bounding box center [618, 257] width 827 height 65
type textarea "a"
type textarea "as"
type textarea "asd"
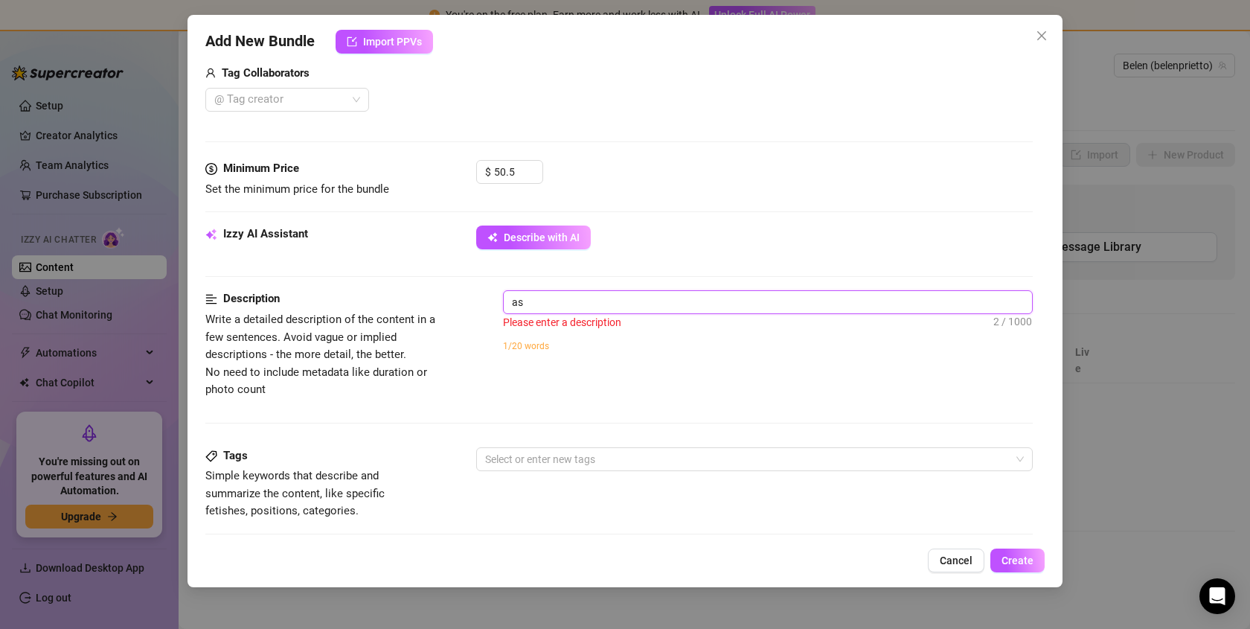
type textarea "asd"
type textarea "asda"
type textarea "asdas"
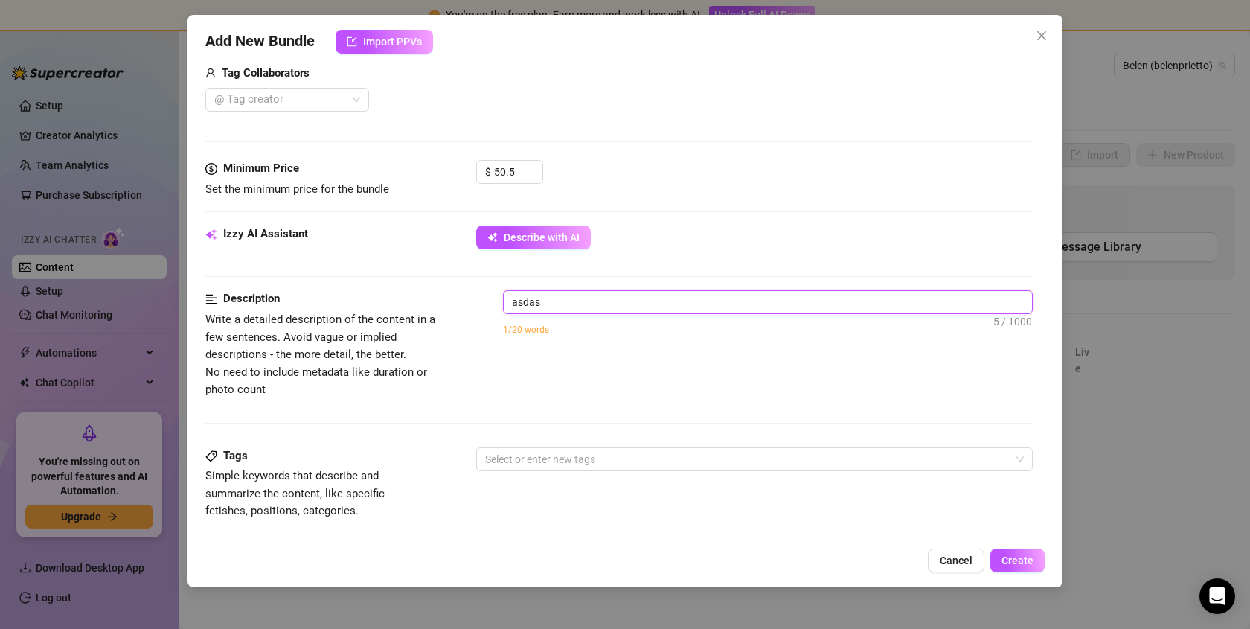
type textarea "asdasd"
type textarea "asdasda"
type textarea "asdasdas"
type textarea "asdasdasd"
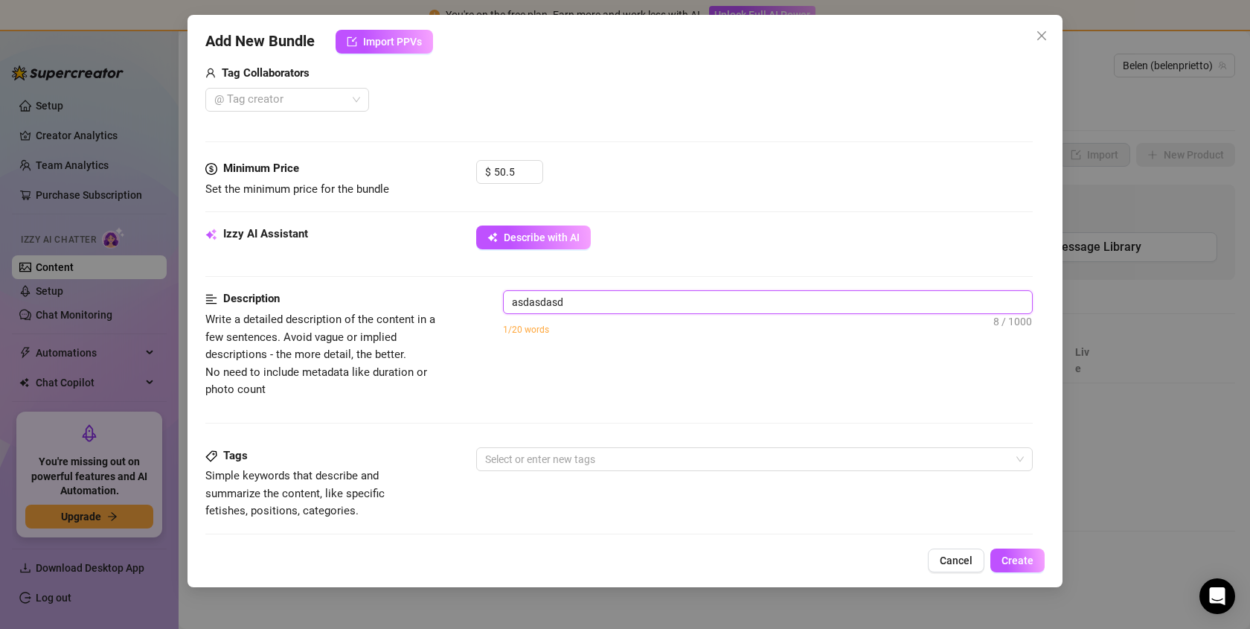
type textarea "asdasdasda"
type textarea "asdasdasdas"
type textarea "asdasdasdasd"
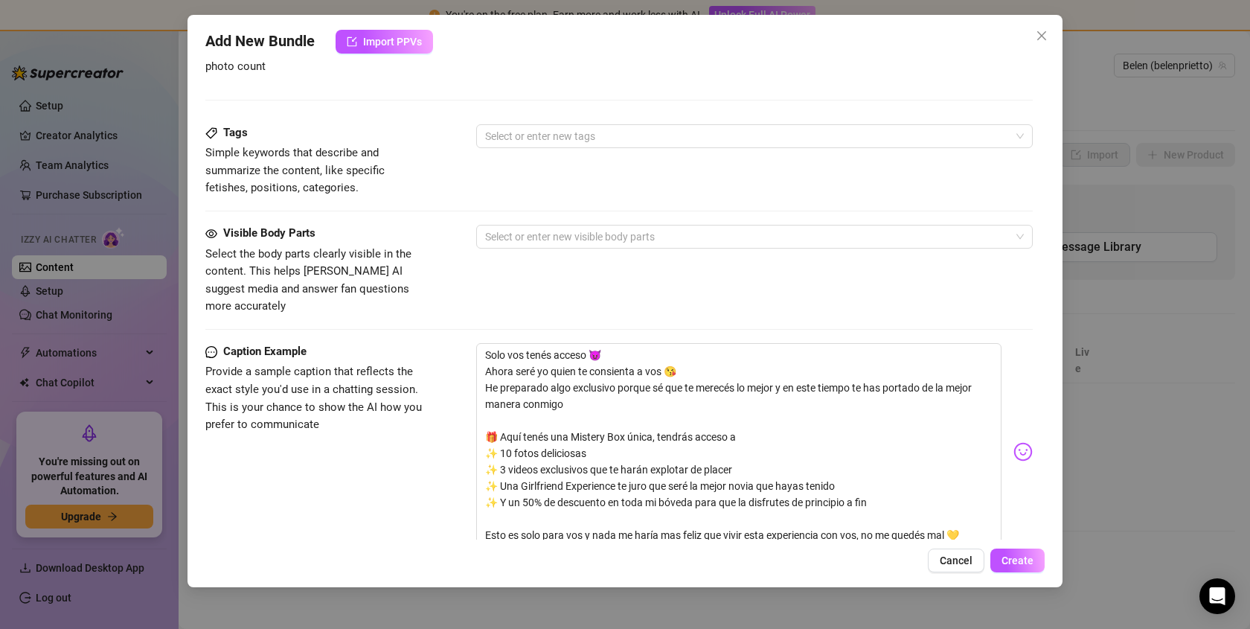
scroll to position [785, 0]
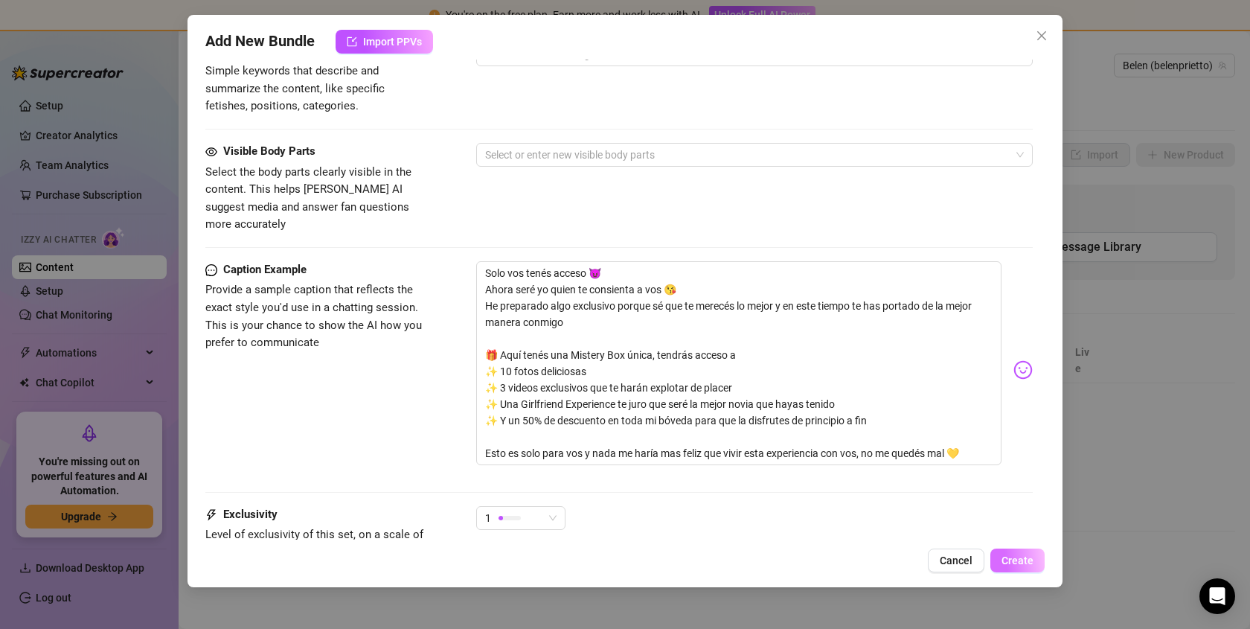
type textarea "asdasdasdasd"
click at [1032, 560] on span "Create" at bounding box center [1018, 560] width 32 height 12
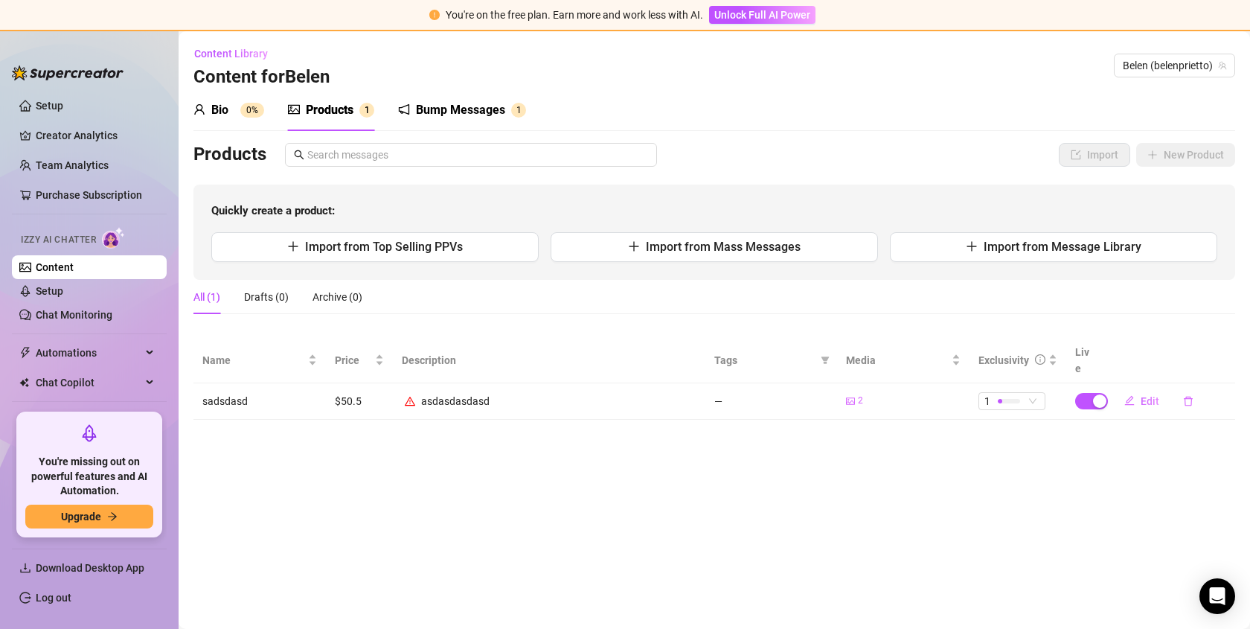
click at [465, 112] on div "Bump Messages" at bounding box center [460, 110] width 89 height 18
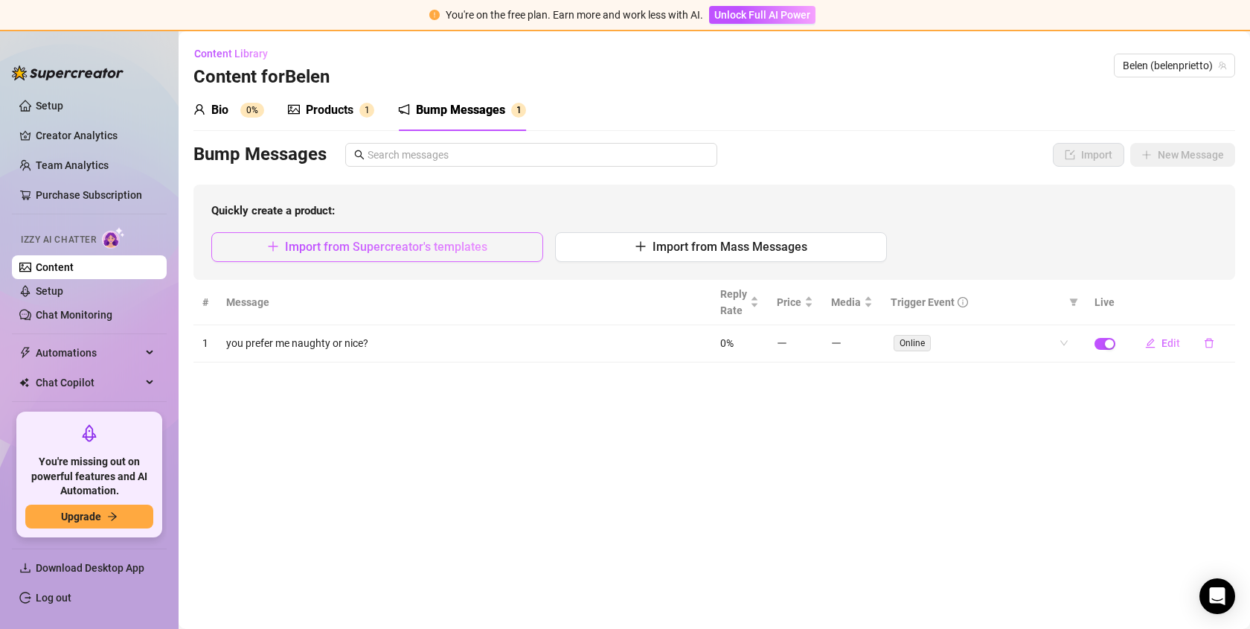
click at [493, 251] on button "Import from Supercreator's templates" at bounding box center [377, 247] width 332 height 30
type textarea "Type your message here..."
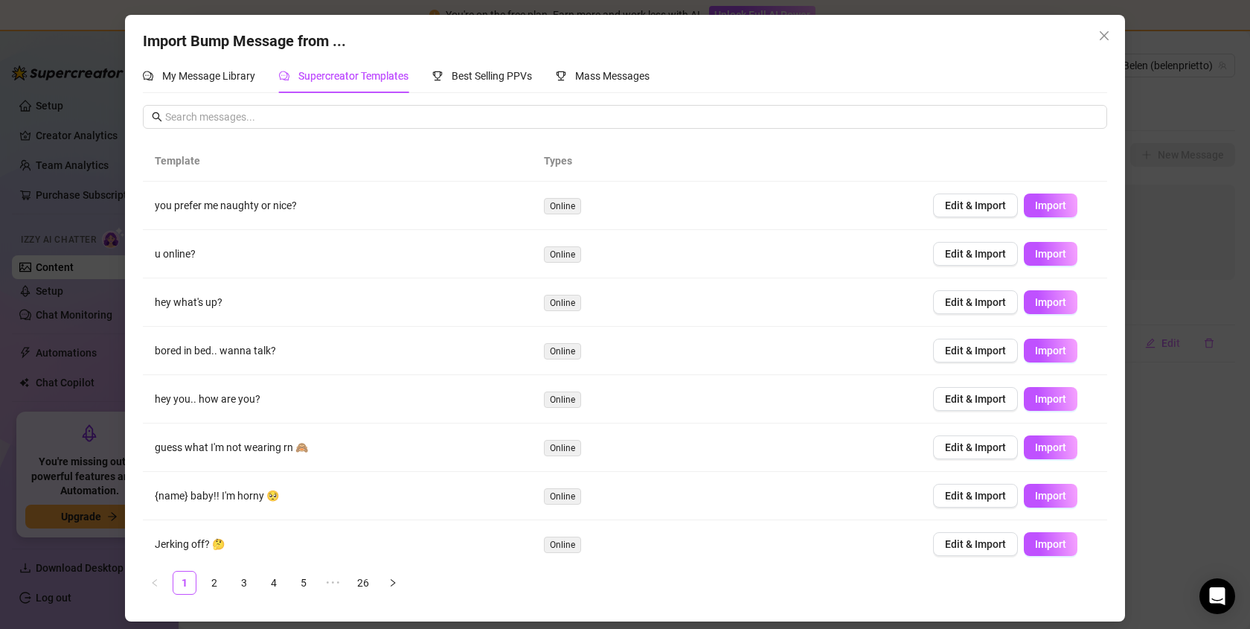
click at [1184, 153] on div "Import Bump Message from ... My Message Library Supercreator Templates Best Sel…" at bounding box center [625, 314] width 1250 height 629
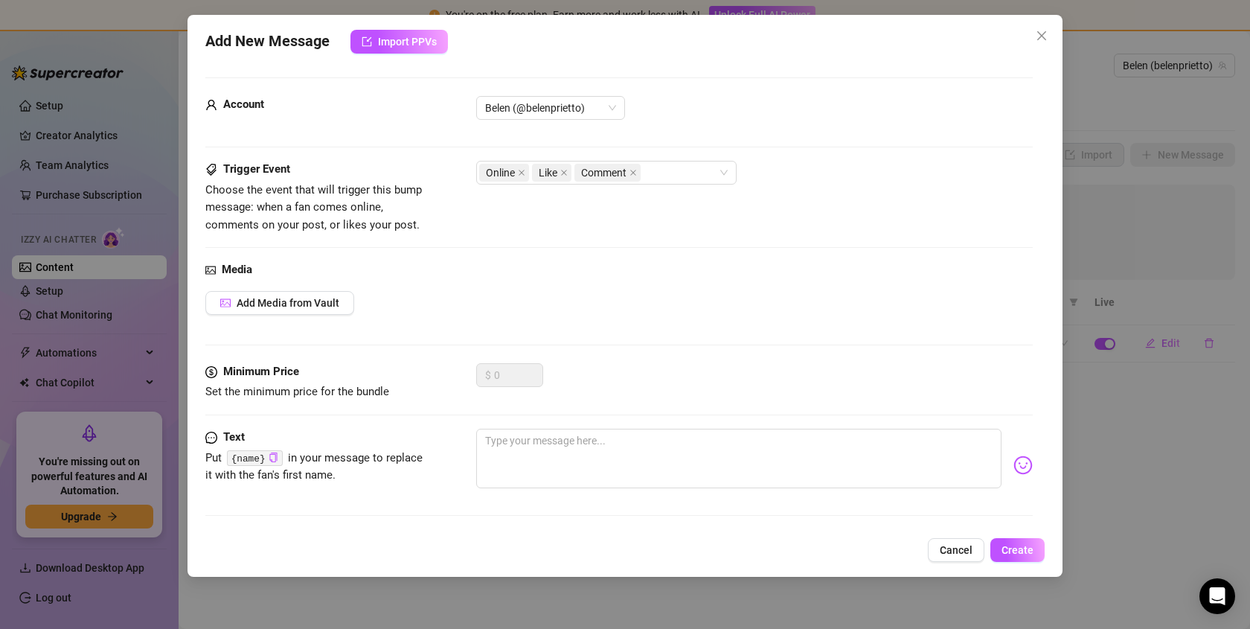
click at [1047, 42] on button "Close" at bounding box center [1042, 36] width 24 height 24
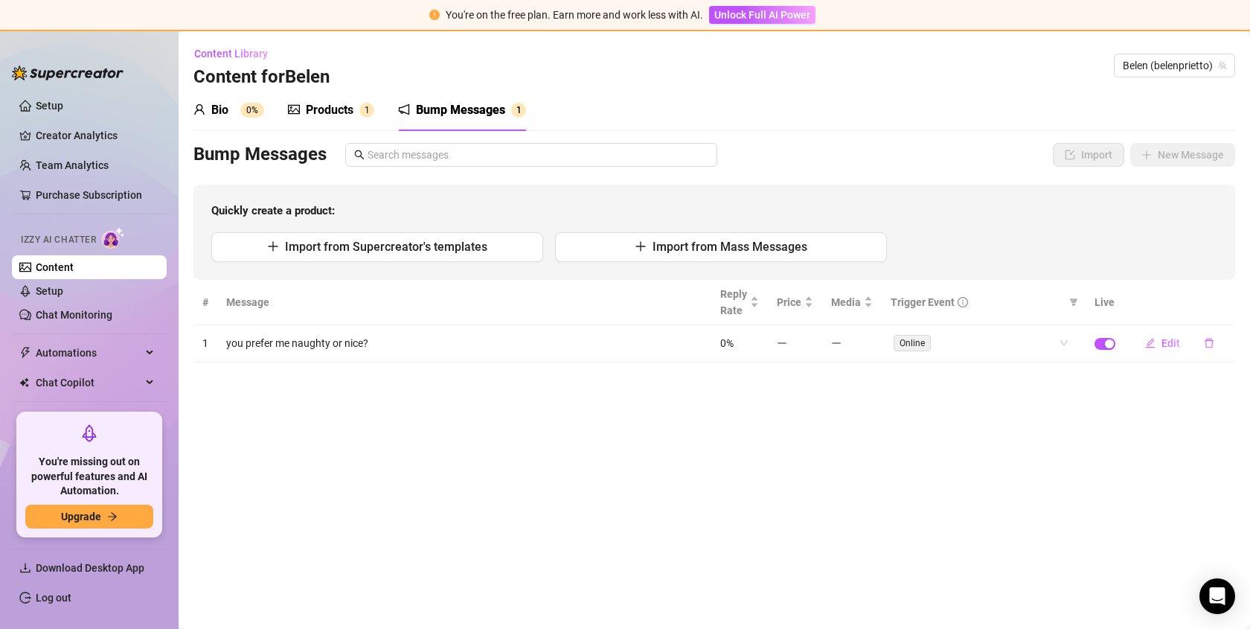
click at [544, 458] on main "Content Library Content for [PERSON_NAME] (belenprietto) Bio 0% Products 1 Bump…" at bounding box center [714, 329] width 1071 height 597
click at [310, 117] on div "Products" at bounding box center [330, 110] width 48 height 18
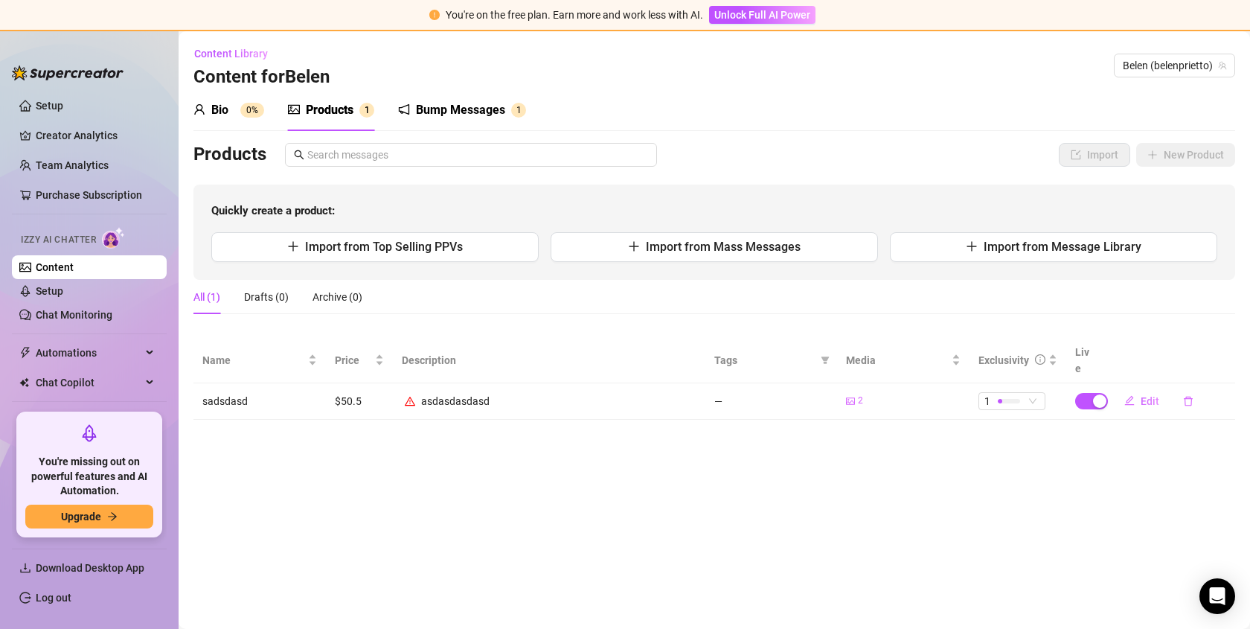
click at [232, 117] on div "Bio 0%" at bounding box center [228, 110] width 71 height 18
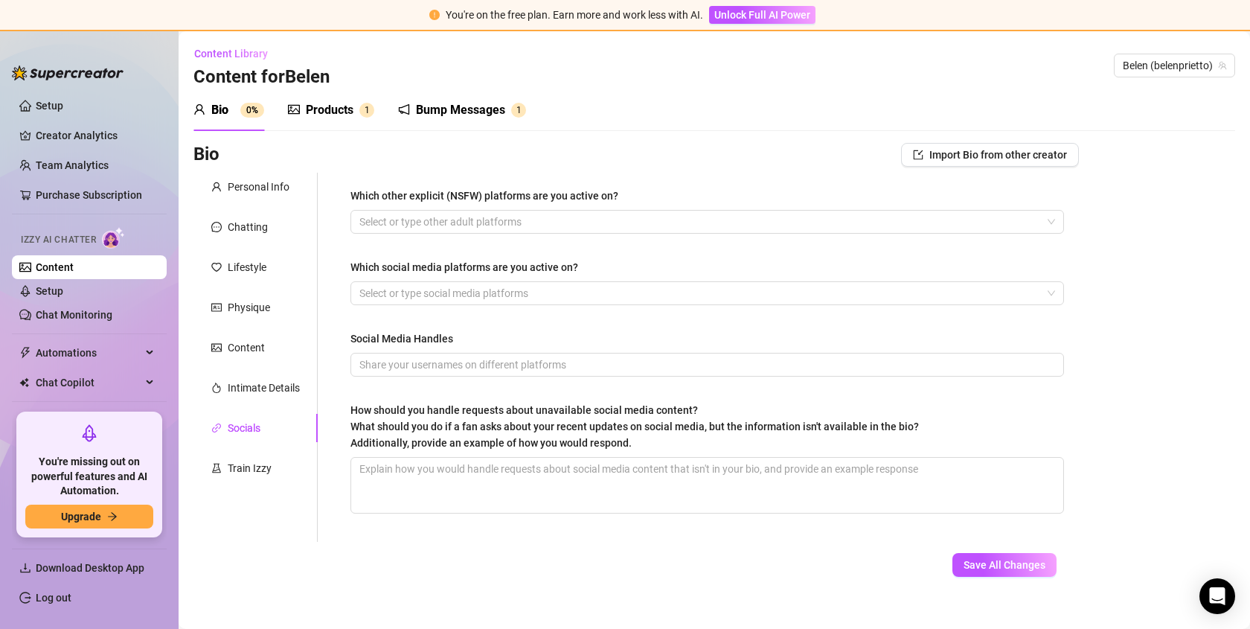
click at [312, 113] on div "Products" at bounding box center [330, 110] width 48 height 18
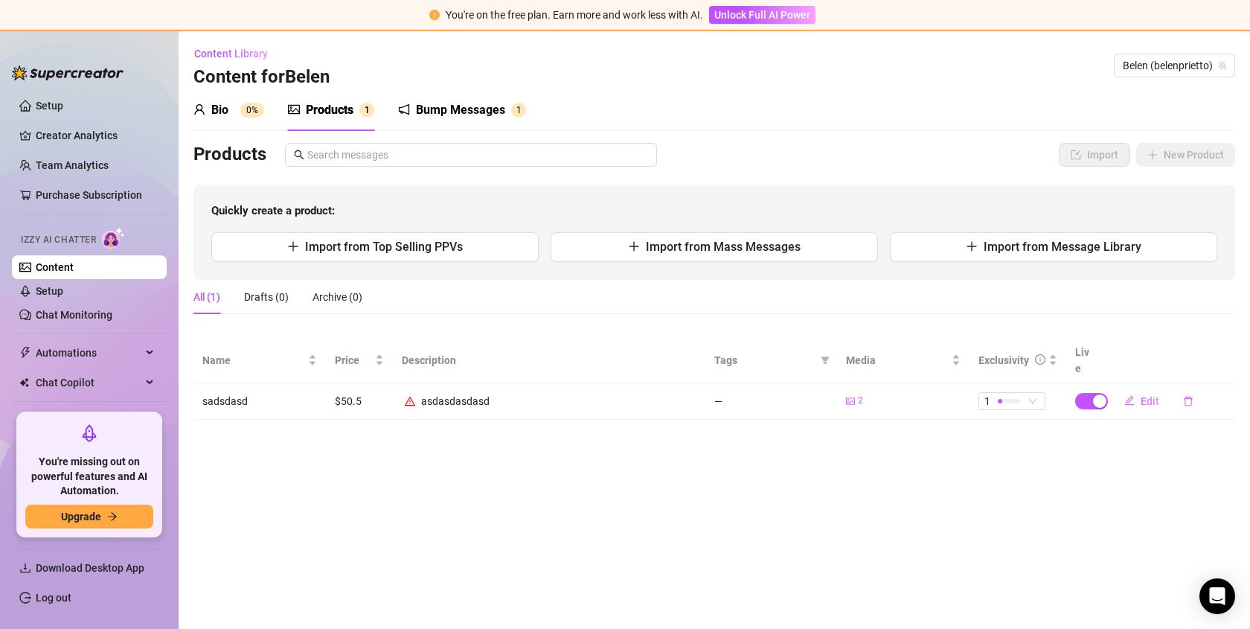
click at [218, 125] on div "Bio 0%" at bounding box center [228, 110] width 71 height 42
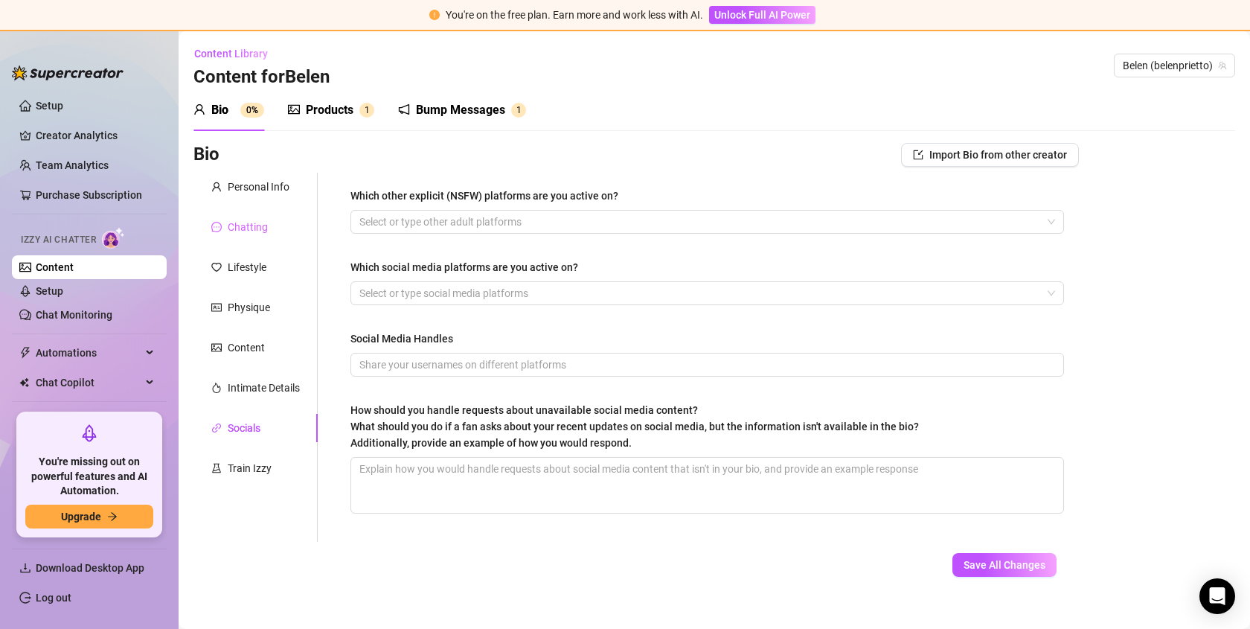
click at [253, 214] on div "Chatting" at bounding box center [255, 227] width 124 height 28
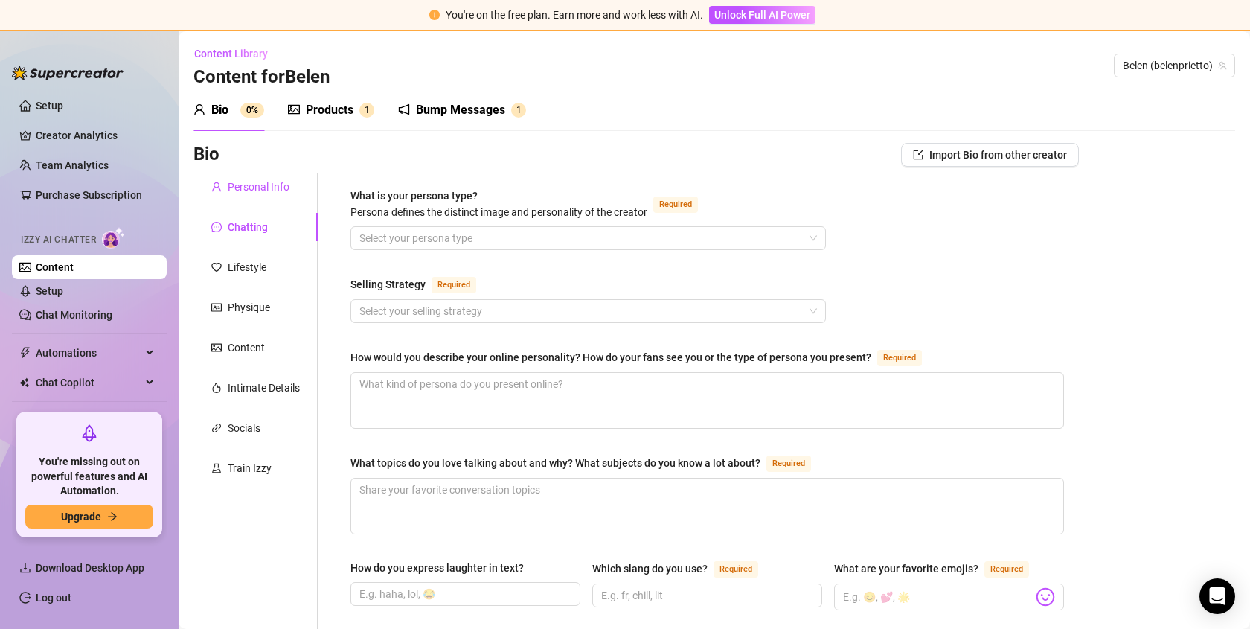
click at [256, 185] on div "Personal Info" at bounding box center [259, 187] width 62 height 16
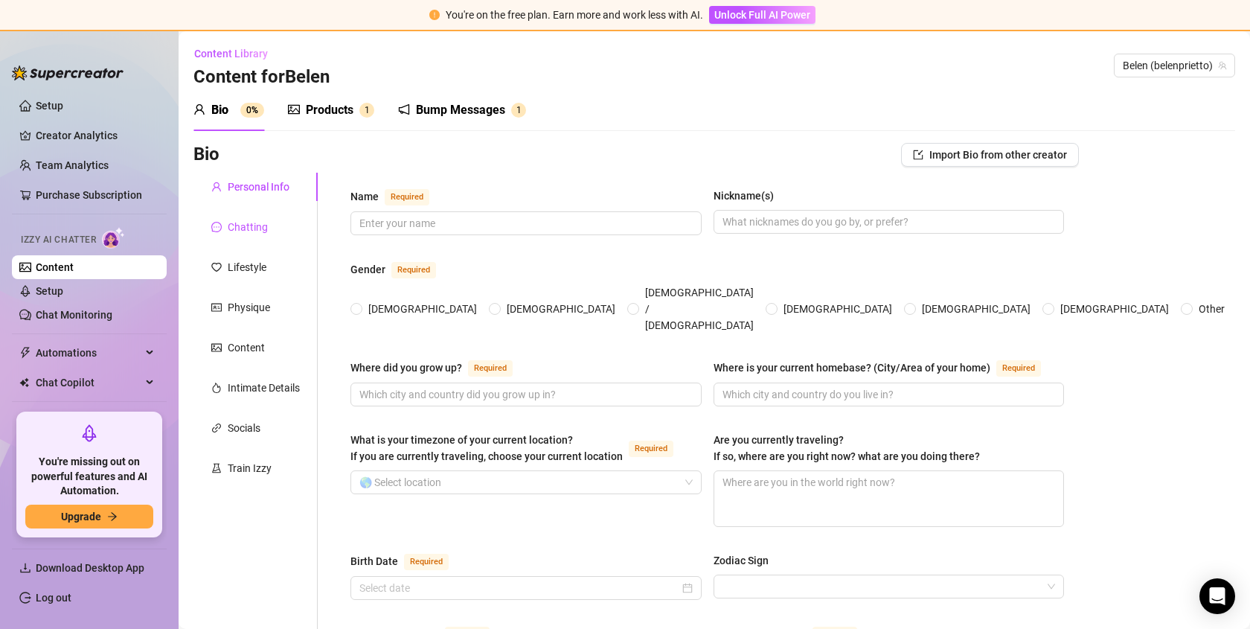
click at [257, 231] on div "Chatting" at bounding box center [248, 227] width 40 height 16
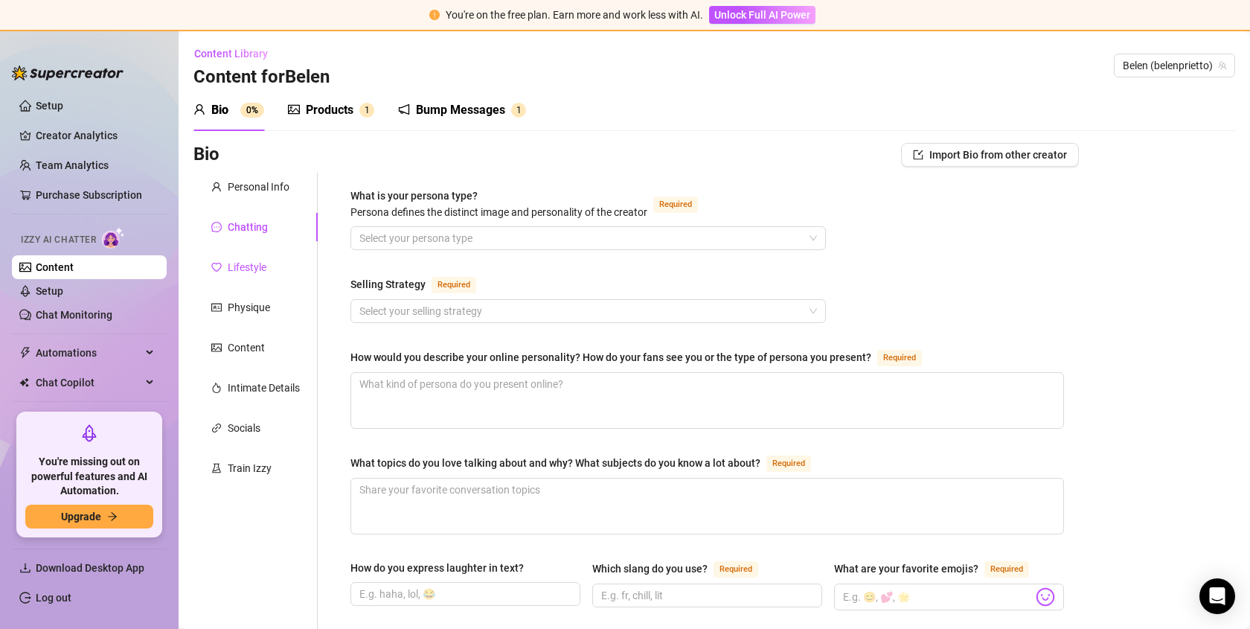
click at [251, 274] on div "Lifestyle" at bounding box center [247, 267] width 39 height 16
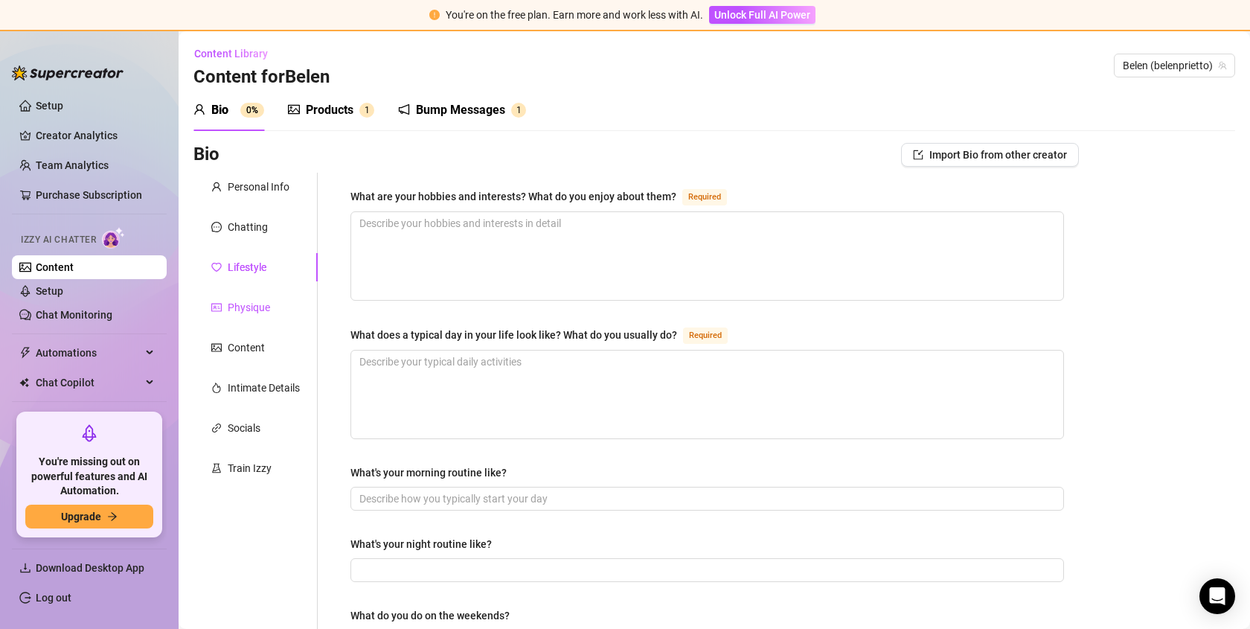
click at [254, 313] on div "Physique" at bounding box center [249, 307] width 42 height 16
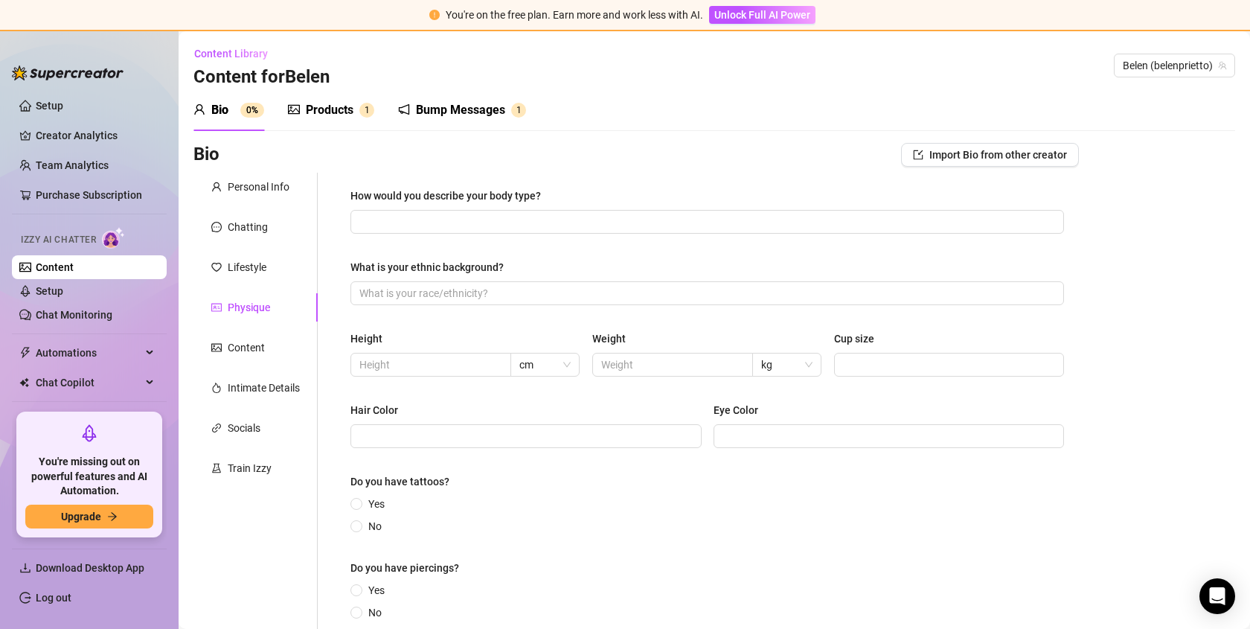
click at [350, 118] on div "Products" at bounding box center [330, 110] width 48 height 18
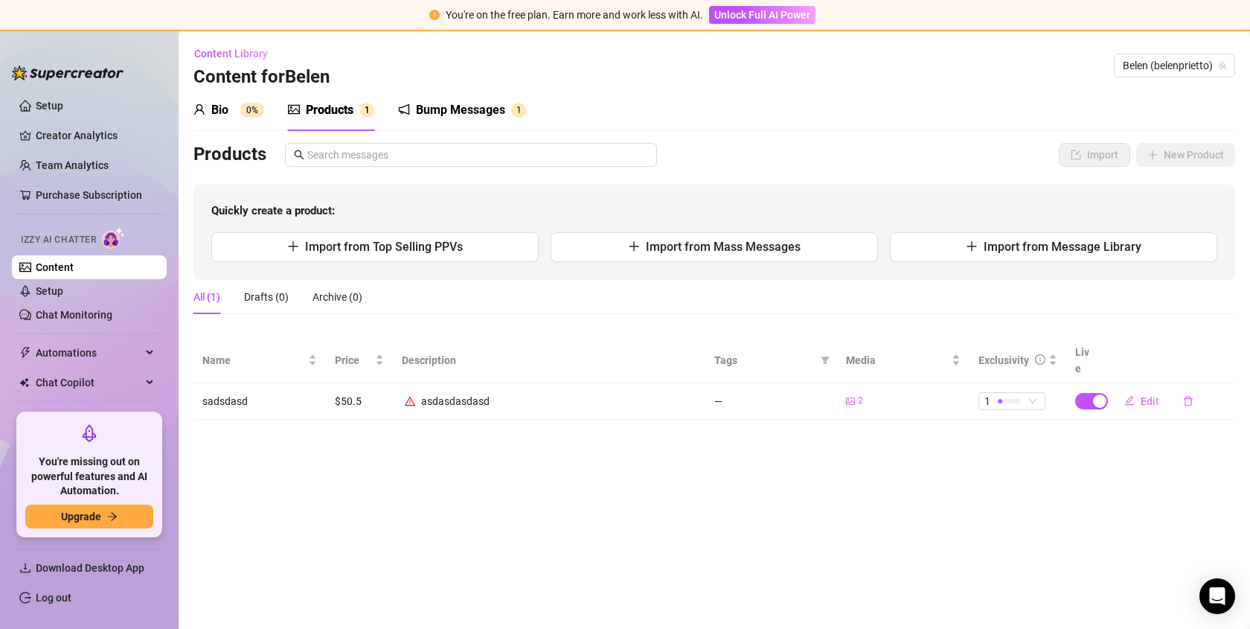
click at [250, 110] on sup "0%" at bounding box center [252, 110] width 24 height 15
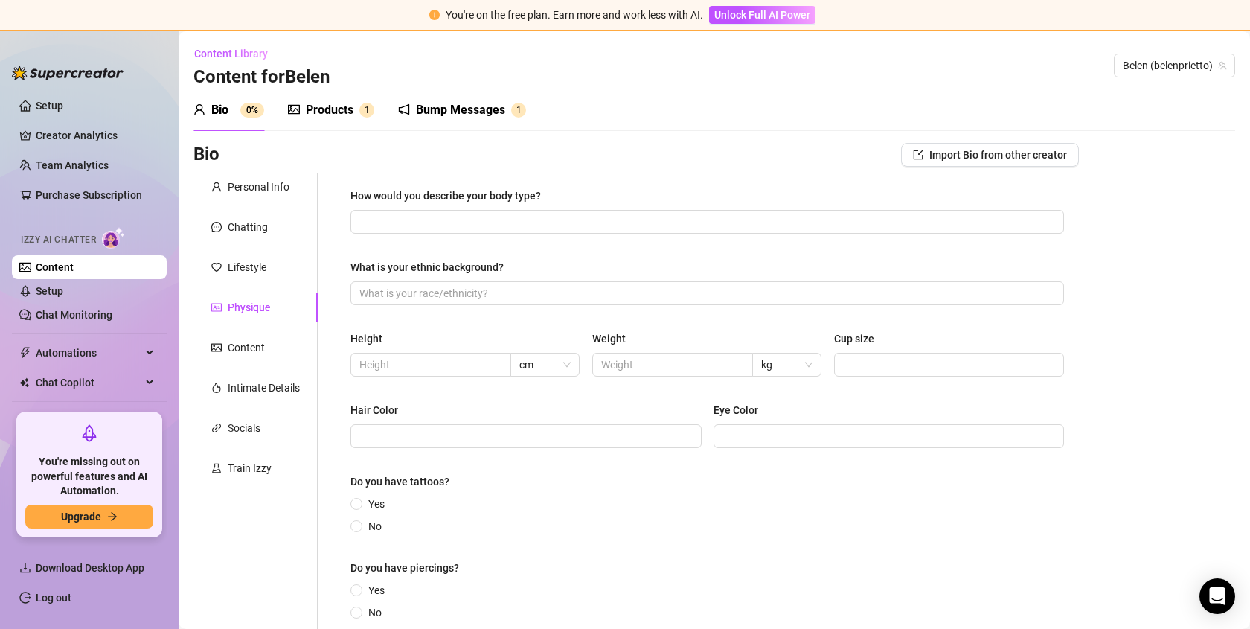
click at [462, 94] on div "Bump Messages 1" at bounding box center [462, 110] width 128 height 42
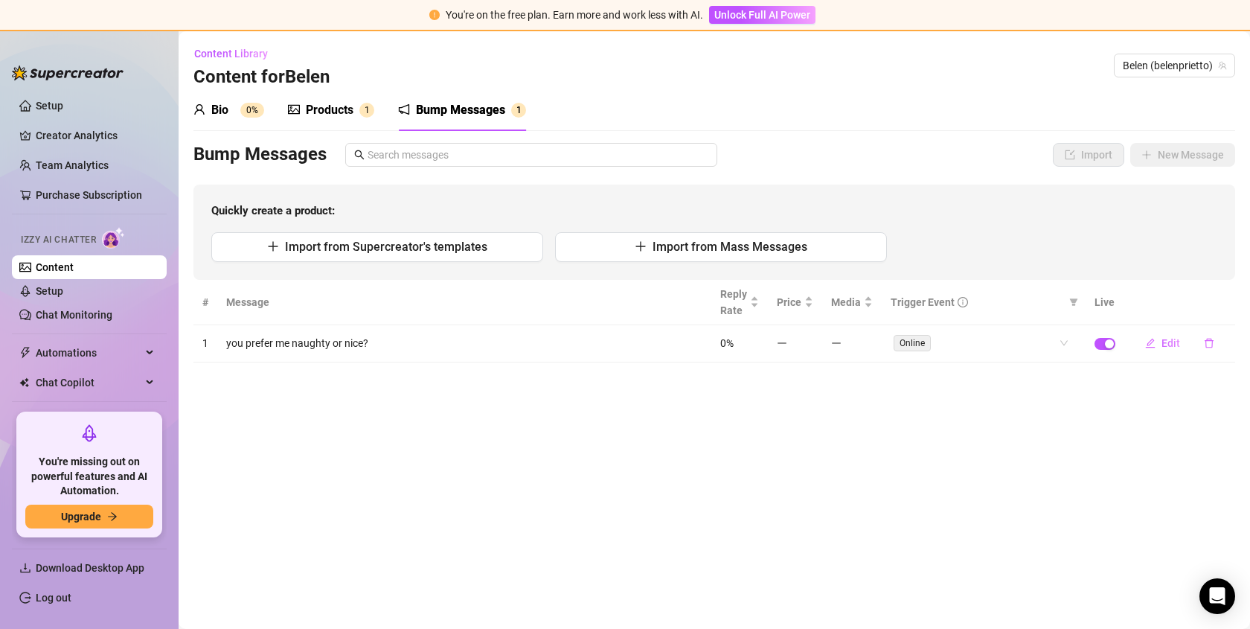
click at [228, 110] on div "Bio" at bounding box center [219, 110] width 17 height 18
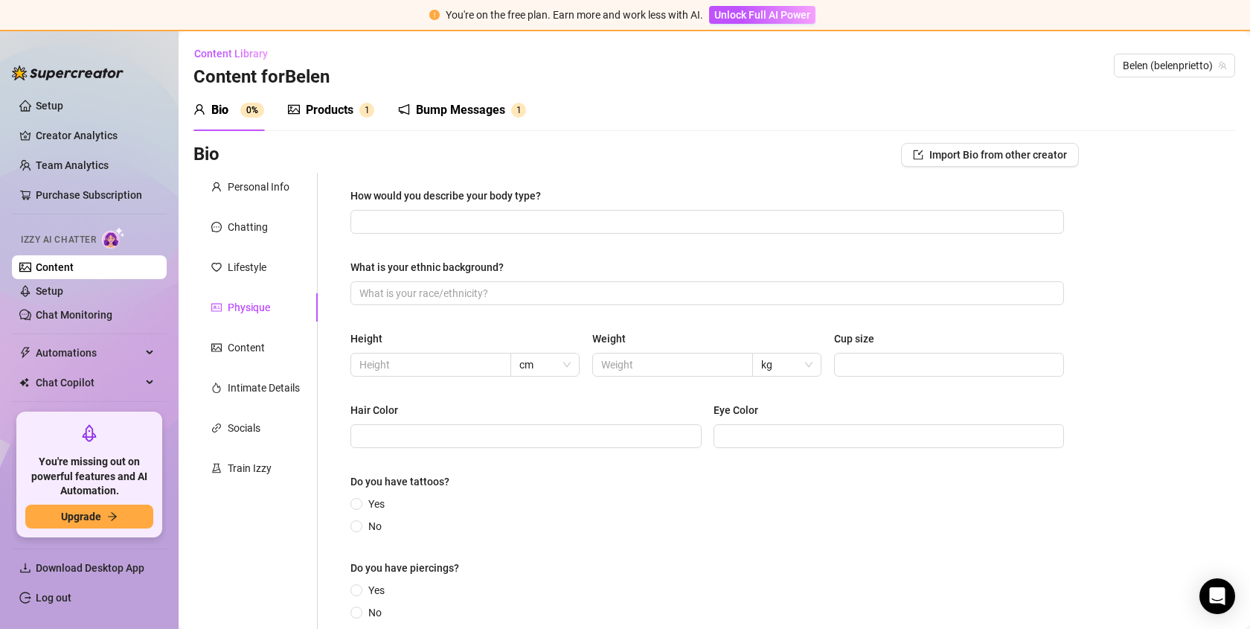
click at [326, 110] on div "Products" at bounding box center [330, 110] width 48 height 18
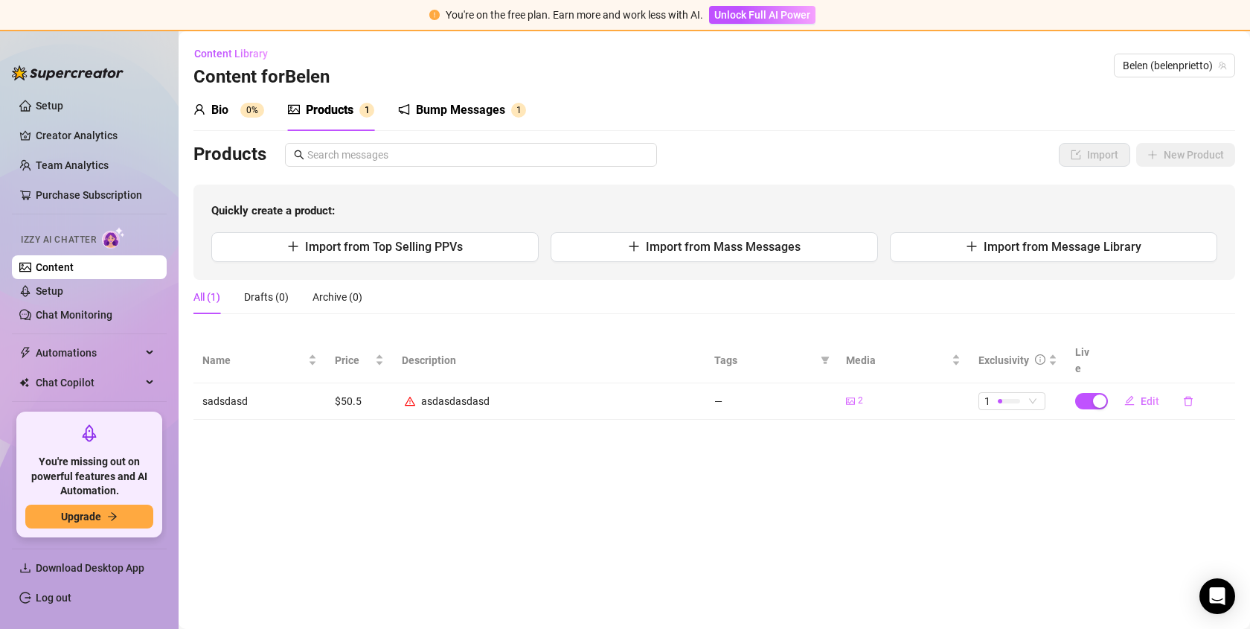
click at [606, 94] on div "Bio 0% Products 1 Bump Messages 1" at bounding box center [714, 110] width 1042 height 42
click at [211, 116] on div "Bio 0%" at bounding box center [228, 110] width 71 height 18
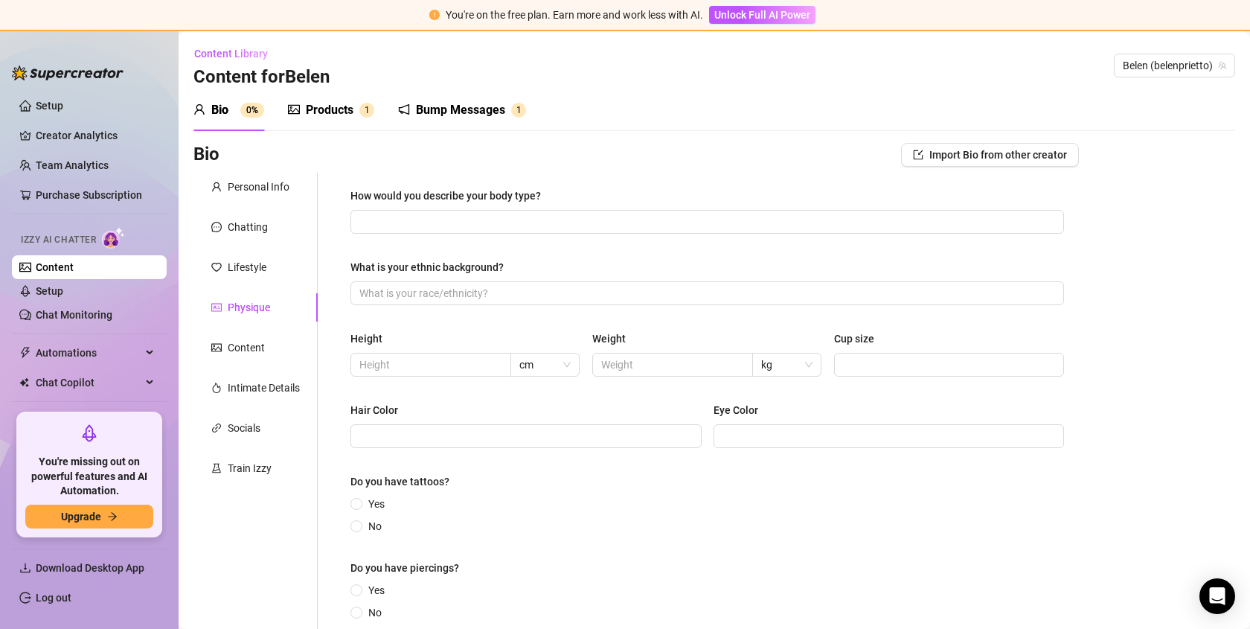
click at [33, 237] on span "Izzy AI Chatter" at bounding box center [58, 240] width 75 height 14
drag, startPoint x: 22, startPoint y: 237, endPoint x: 125, endPoint y: 231, distance: 102.9
click at [125, 231] on div "Izzy AI Chatter" at bounding box center [88, 238] width 134 height 22
click at [295, 108] on icon "picture" at bounding box center [294, 109] width 12 height 12
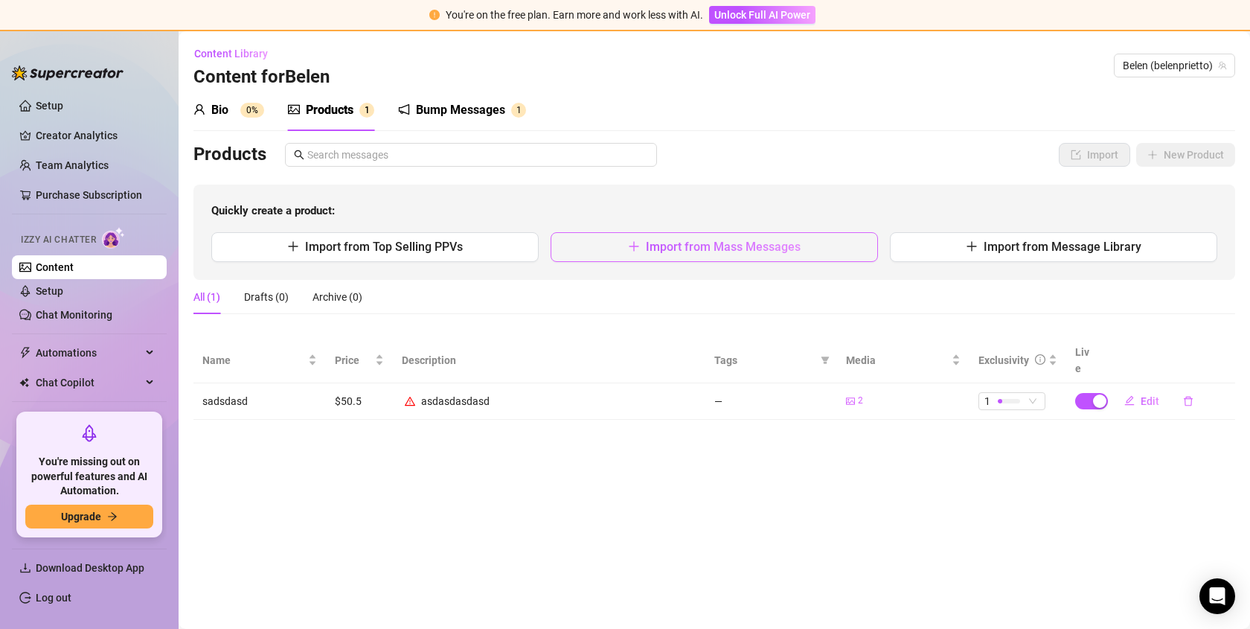
click at [682, 246] on span "Import from Mass Messages" at bounding box center [723, 247] width 155 height 14
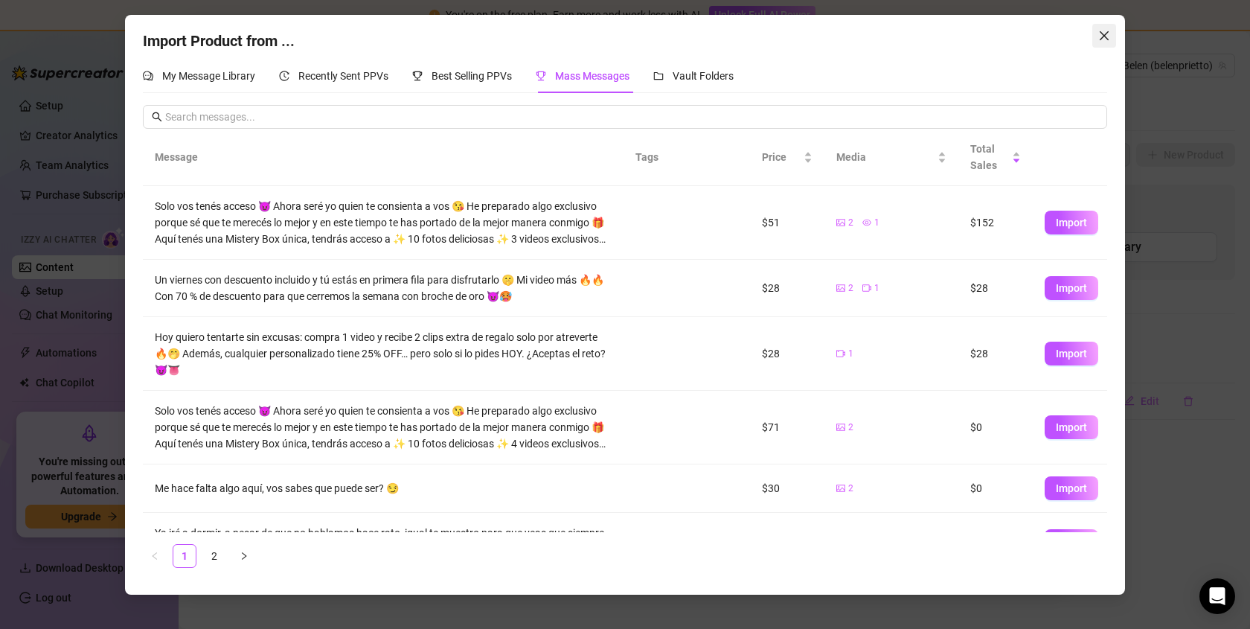
click at [1094, 33] on span "Close" at bounding box center [1104, 36] width 24 height 12
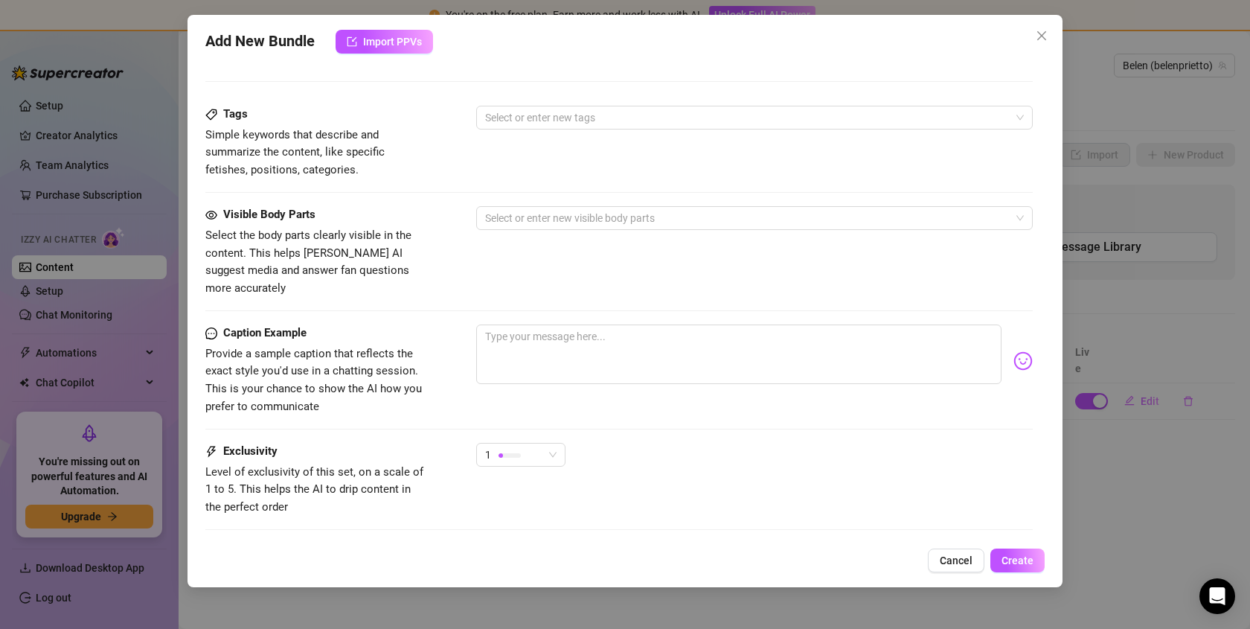
scroll to position [578, 0]
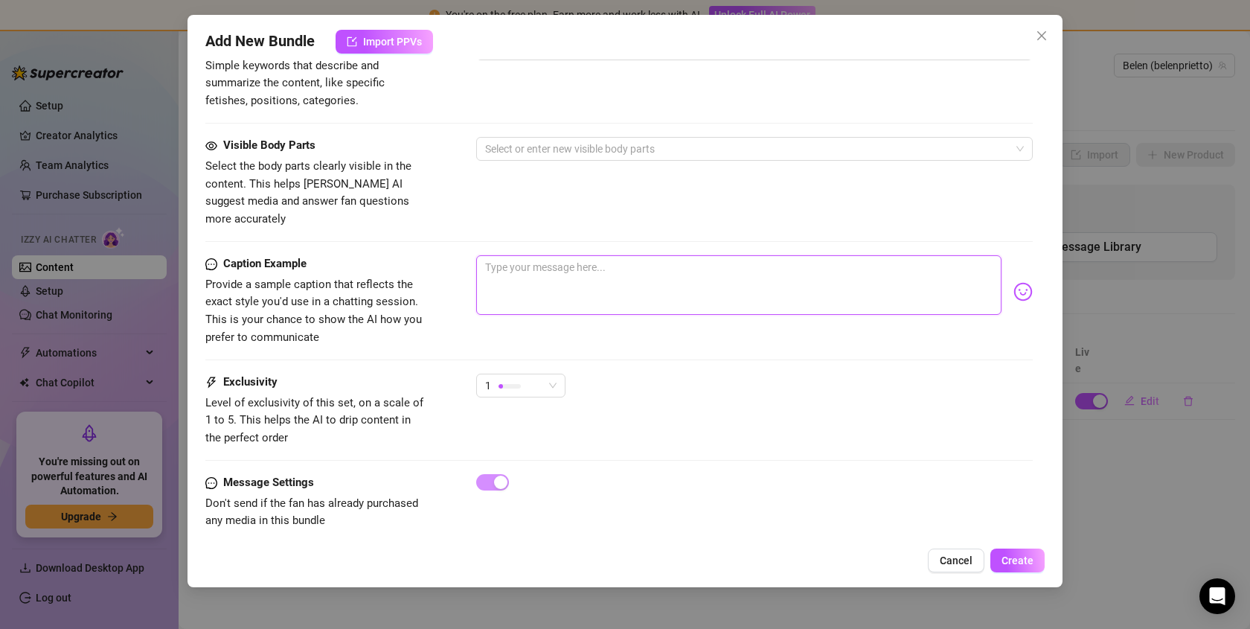
click at [928, 259] on textarea at bounding box center [738, 285] width 525 height 60
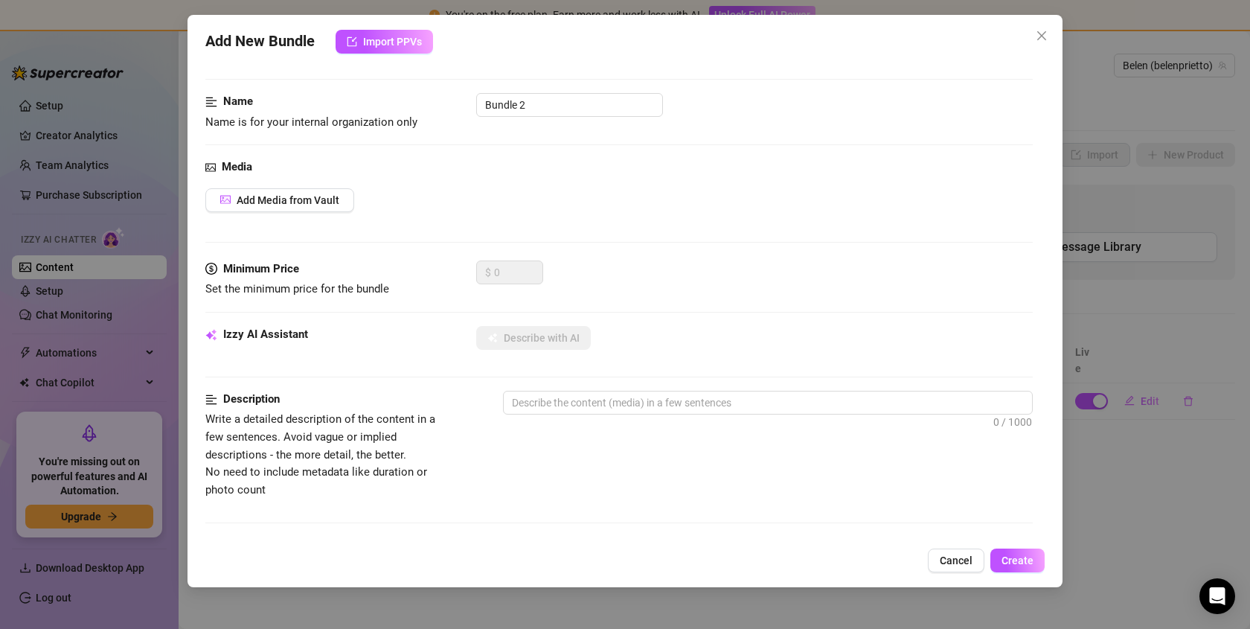
scroll to position [0, 0]
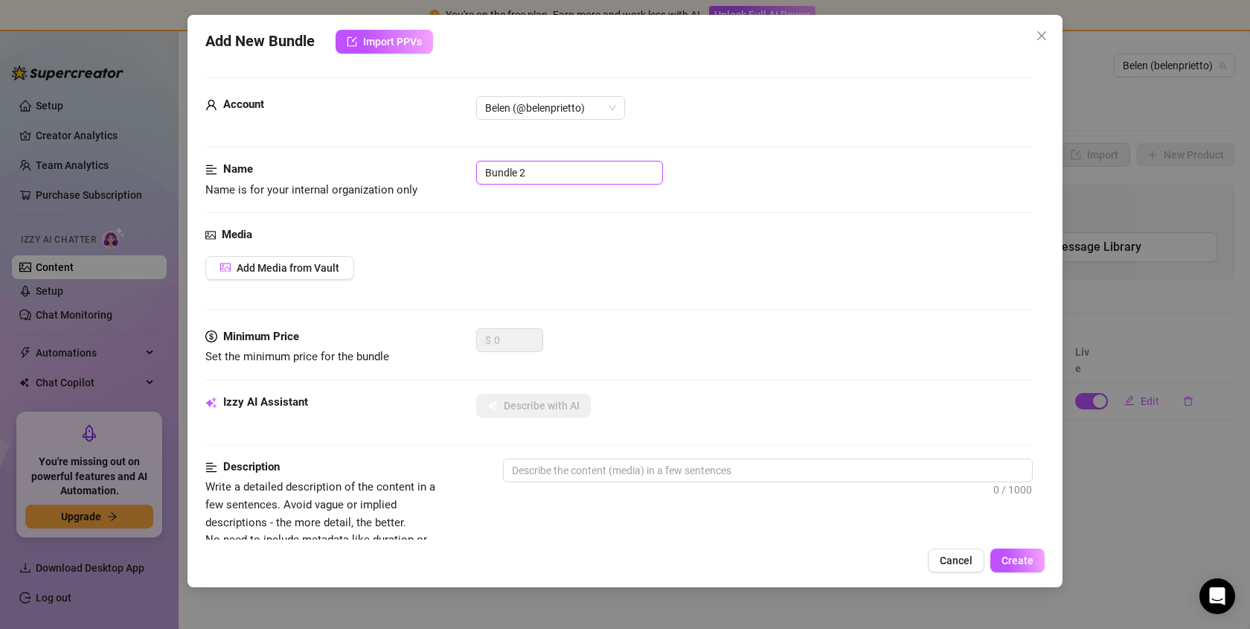
click at [564, 172] on input "Bundle 2" at bounding box center [569, 173] width 187 height 24
click at [1241, 87] on div "Add New Bundle Import PPVs Account Belen (@belenprietto) Name Name is for your …" at bounding box center [625, 314] width 1250 height 629
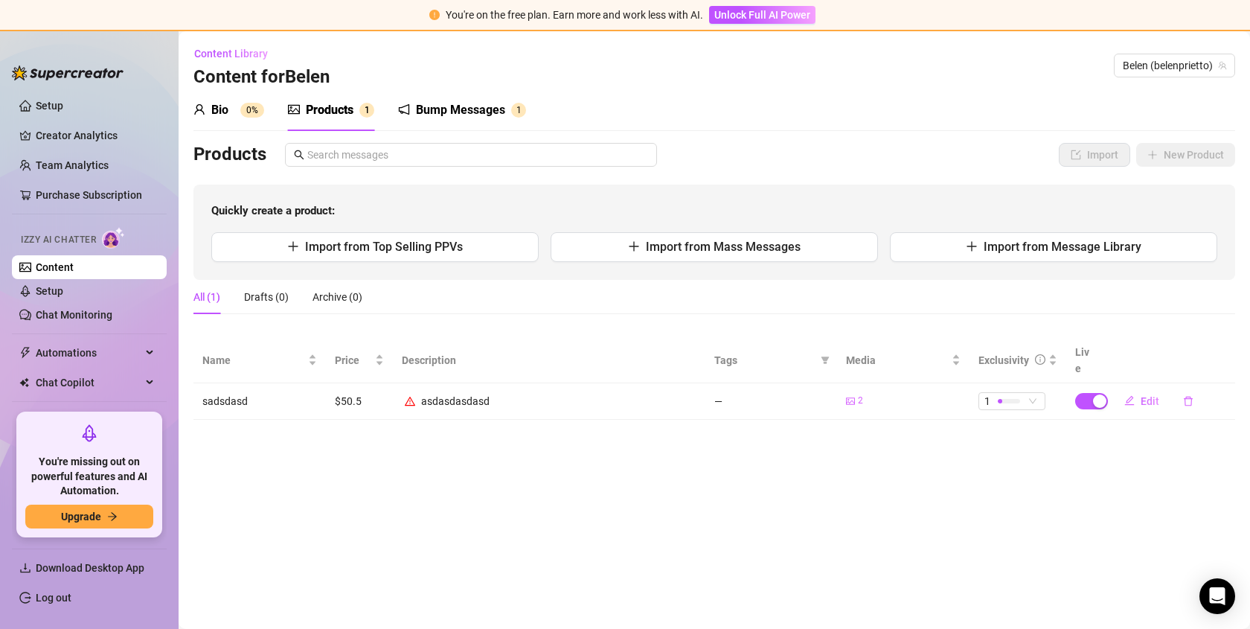
click at [424, 272] on div "Quickly create a product: Import from Top Selling PPVs Import from Mass Message…" at bounding box center [714, 232] width 1042 height 95
click at [423, 234] on button "Import from Top Selling PPVs" at bounding box center [374, 247] width 327 height 30
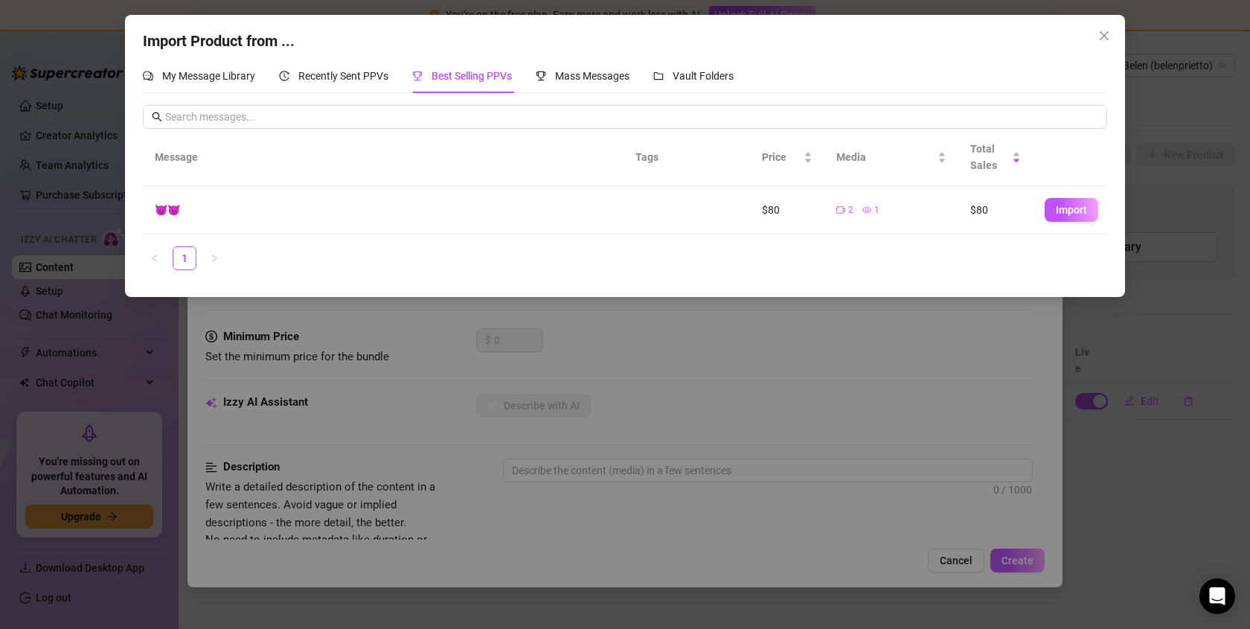
click at [1141, 402] on div "Import Product from ... My Message Library Recently Sent PPVs Best Selling PPVs…" at bounding box center [625, 314] width 1250 height 629
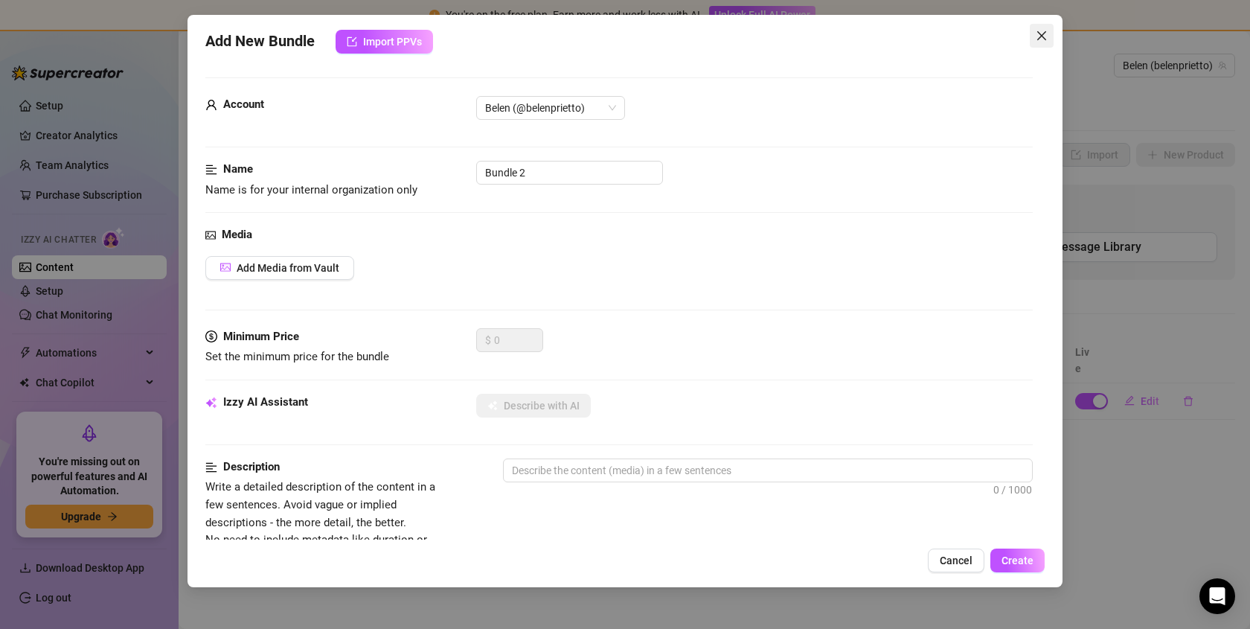
click at [1046, 43] on button "Close" at bounding box center [1042, 36] width 24 height 24
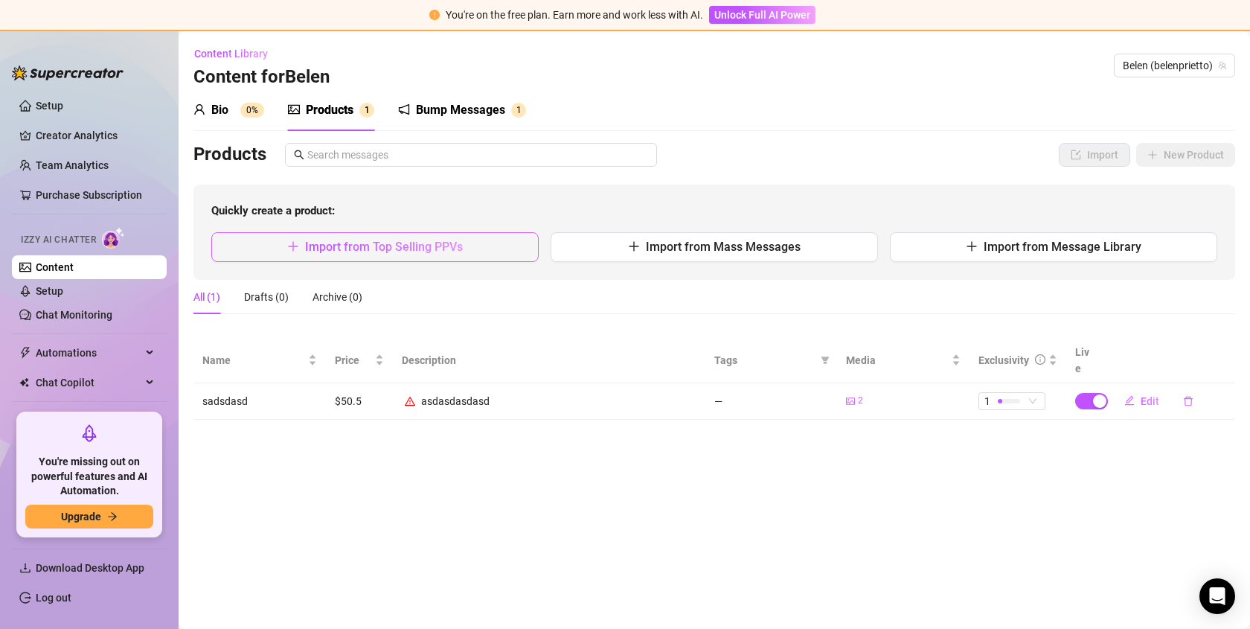
click at [399, 240] on span "Import from Top Selling PPVs" at bounding box center [384, 247] width 158 height 14
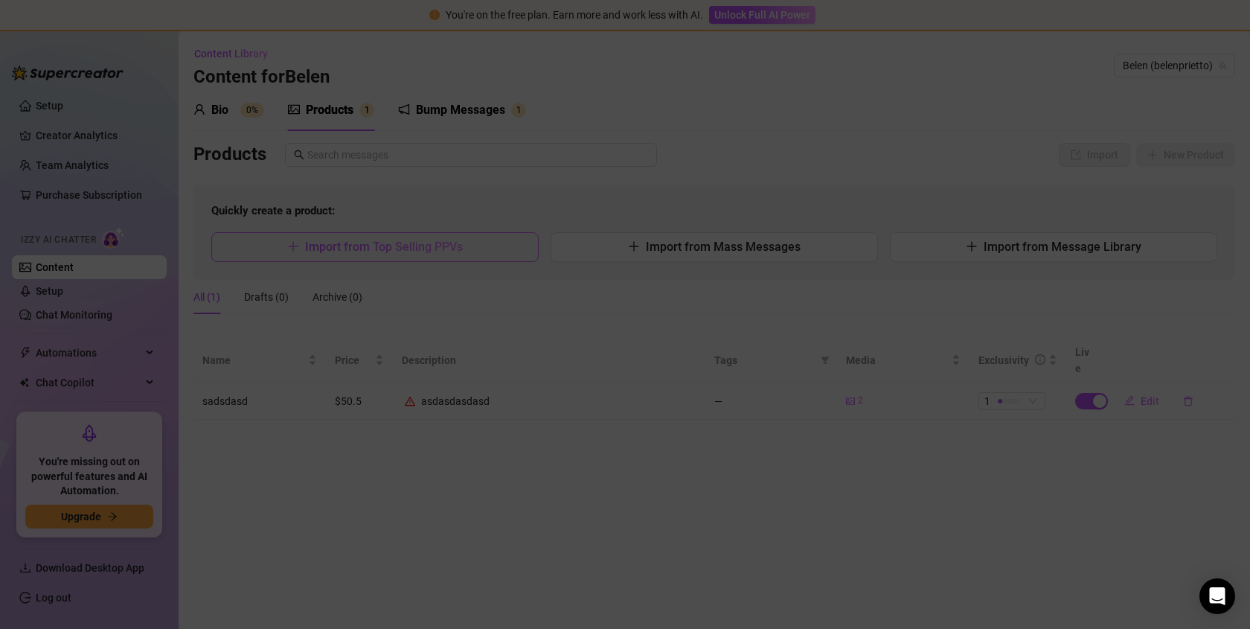
type textarea "Type your message here..."
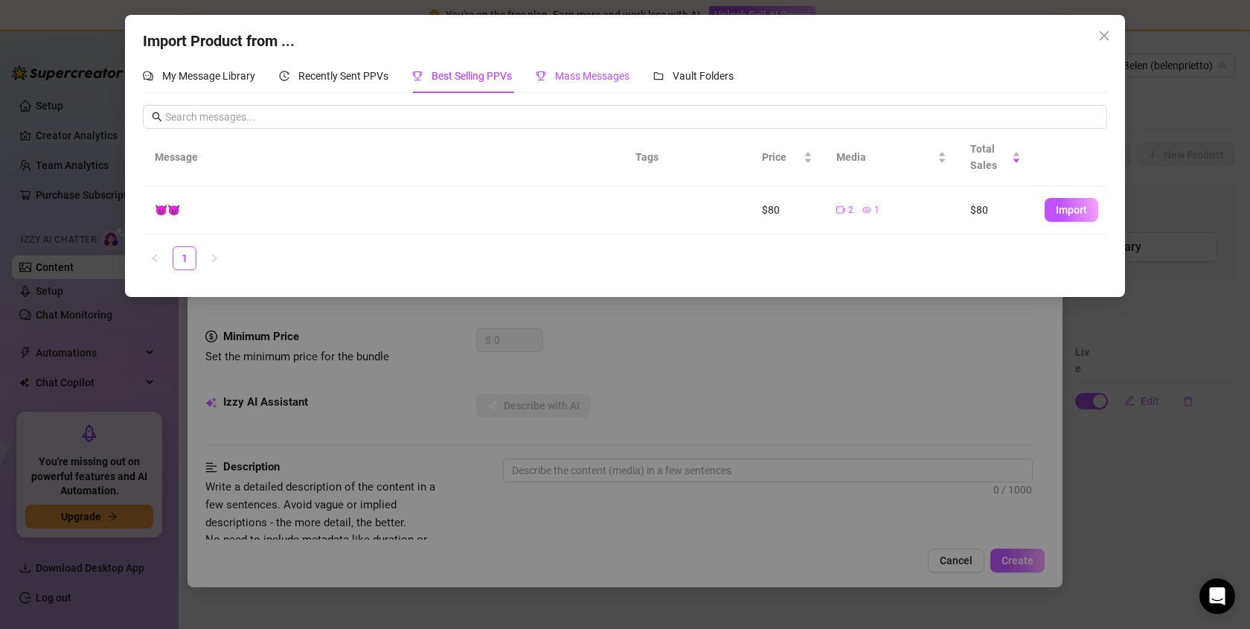
click at [565, 74] on span "Mass Messages" at bounding box center [592, 76] width 74 height 12
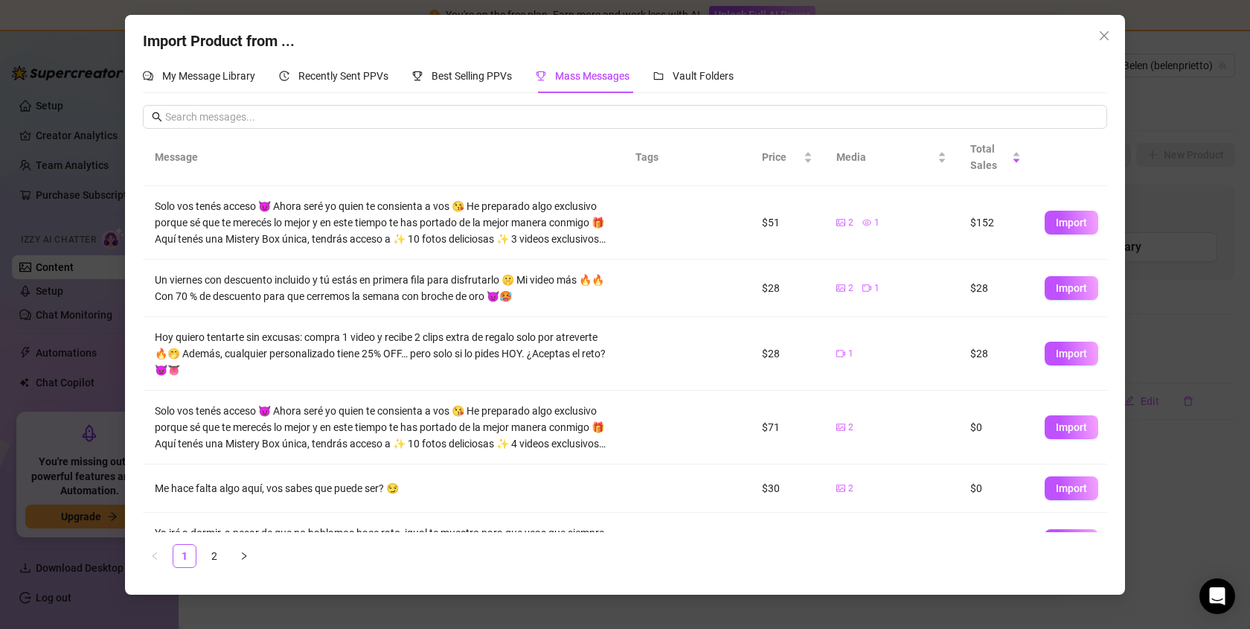
click at [1179, 192] on div "Import Product from ... My Message Library Recently Sent PPVs Best Selling PPVs…" at bounding box center [625, 314] width 1250 height 629
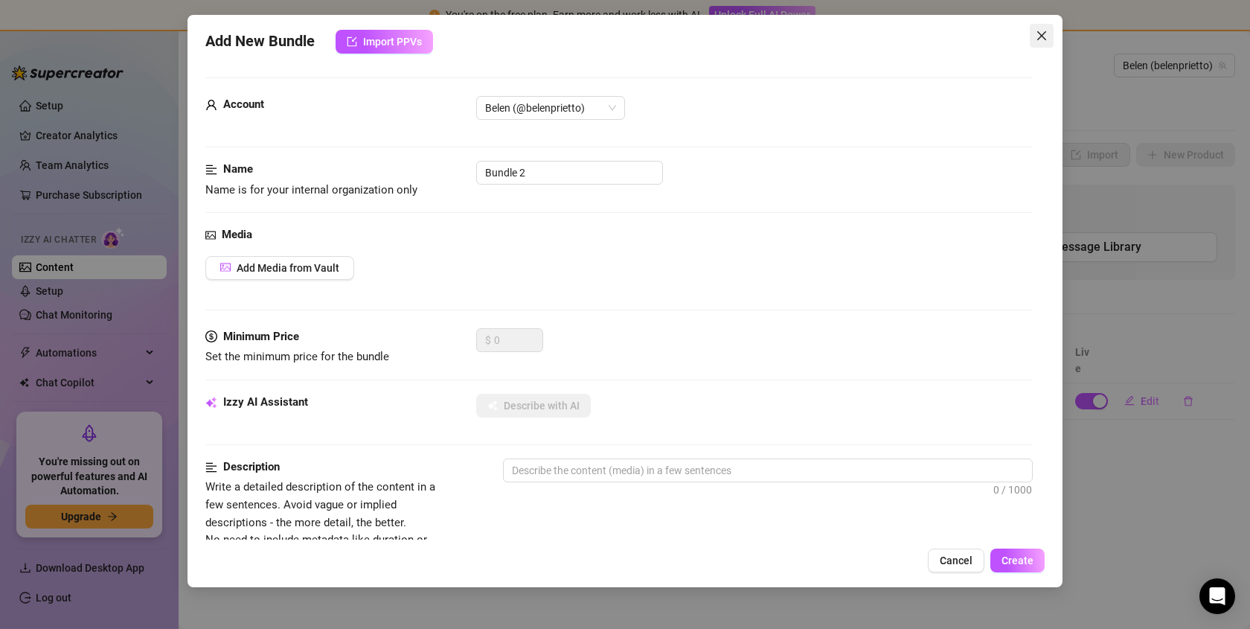
click at [1033, 38] on span "Close" at bounding box center [1042, 36] width 24 height 12
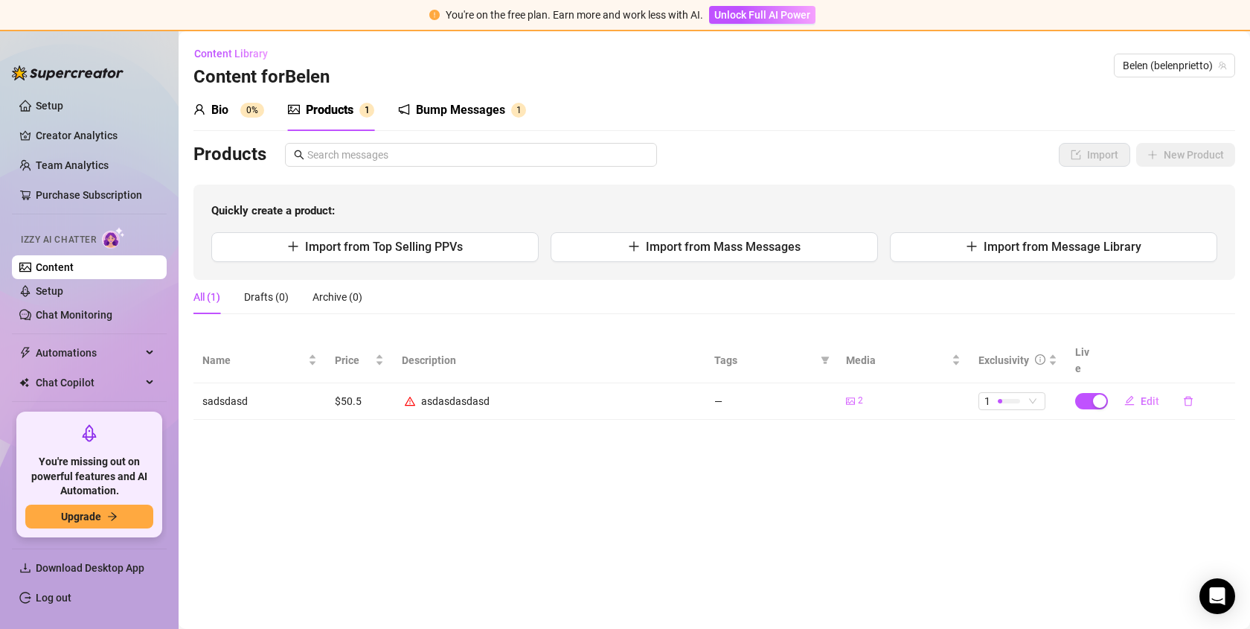
click at [205, 125] on div "Bio 0%" at bounding box center [228, 110] width 71 height 42
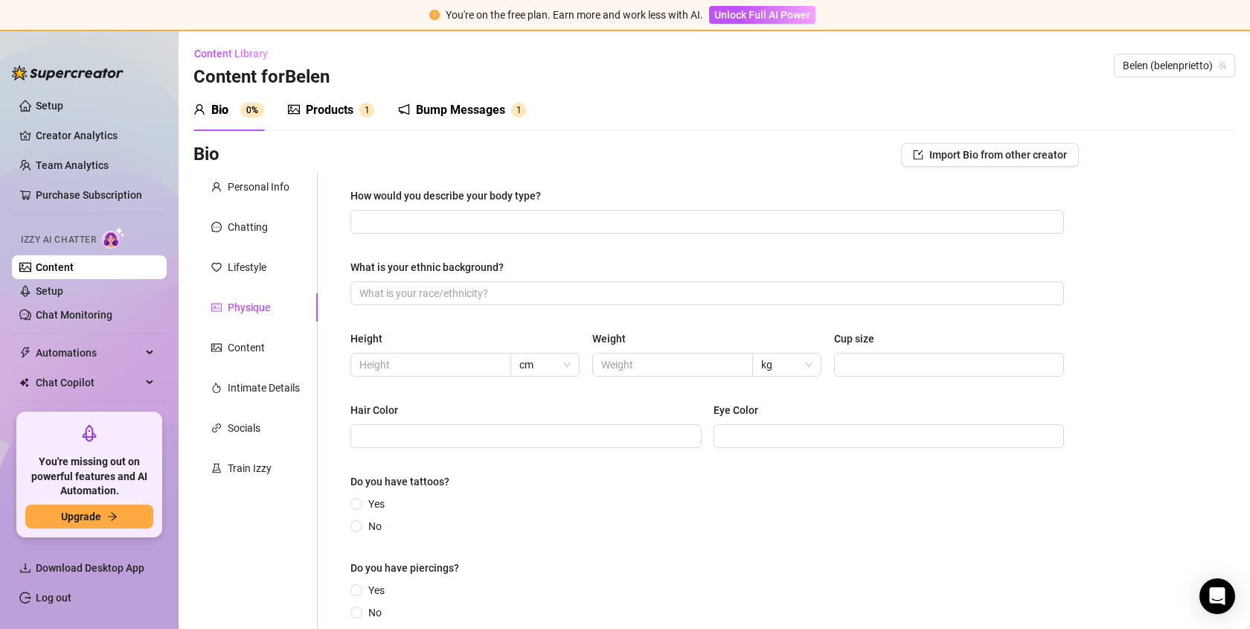
click at [296, 112] on icon "picture" at bounding box center [294, 109] width 12 height 12
